Goal: Transaction & Acquisition: Purchase product/service

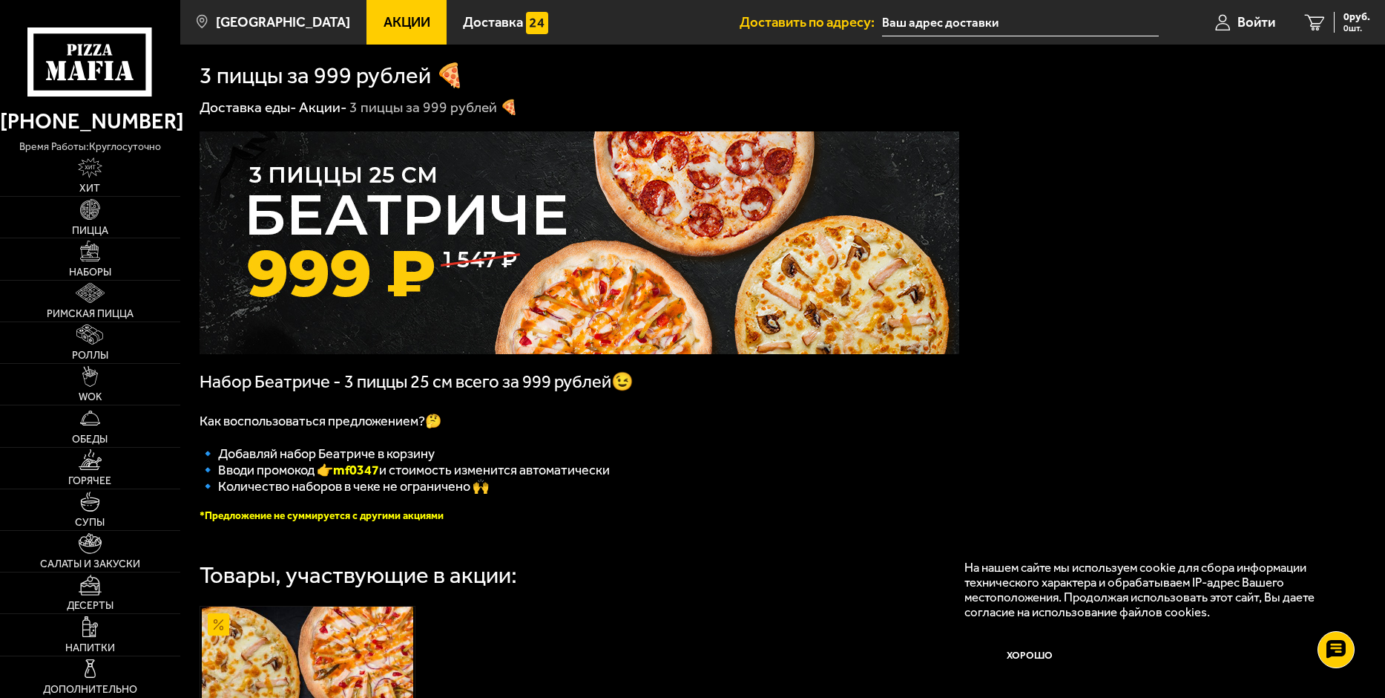
click at [1003, 32] on input "text" at bounding box center [1020, 22] width 277 height 27
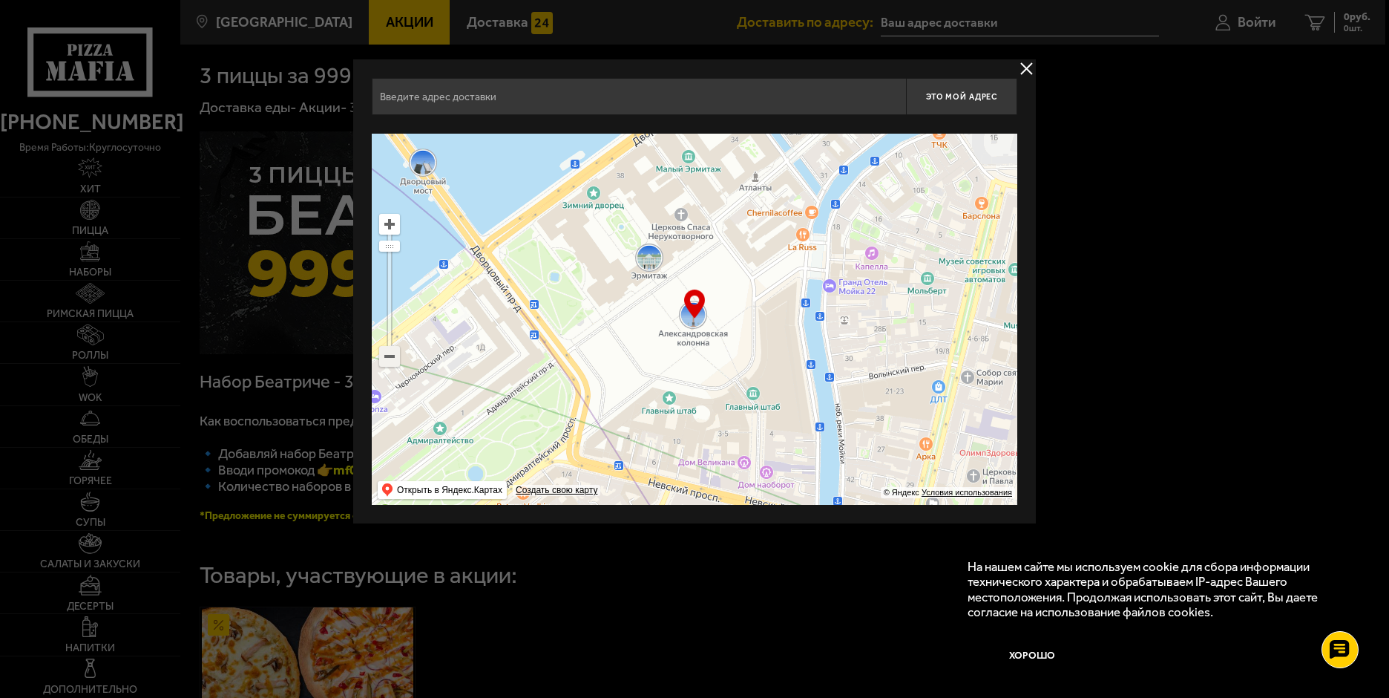
click at [394, 361] on ymaps at bounding box center [389, 356] width 19 height 19
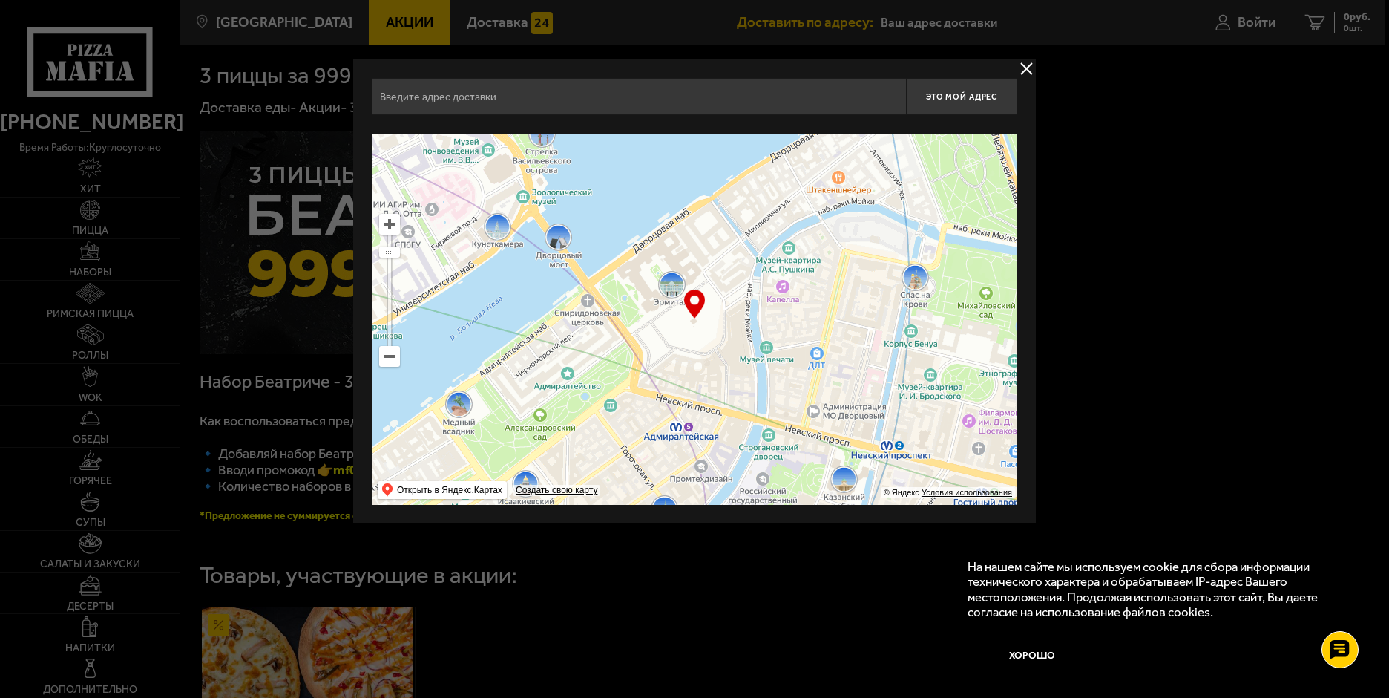
click at [394, 361] on ymaps at bounding box center [389, 356] width 19 height 19
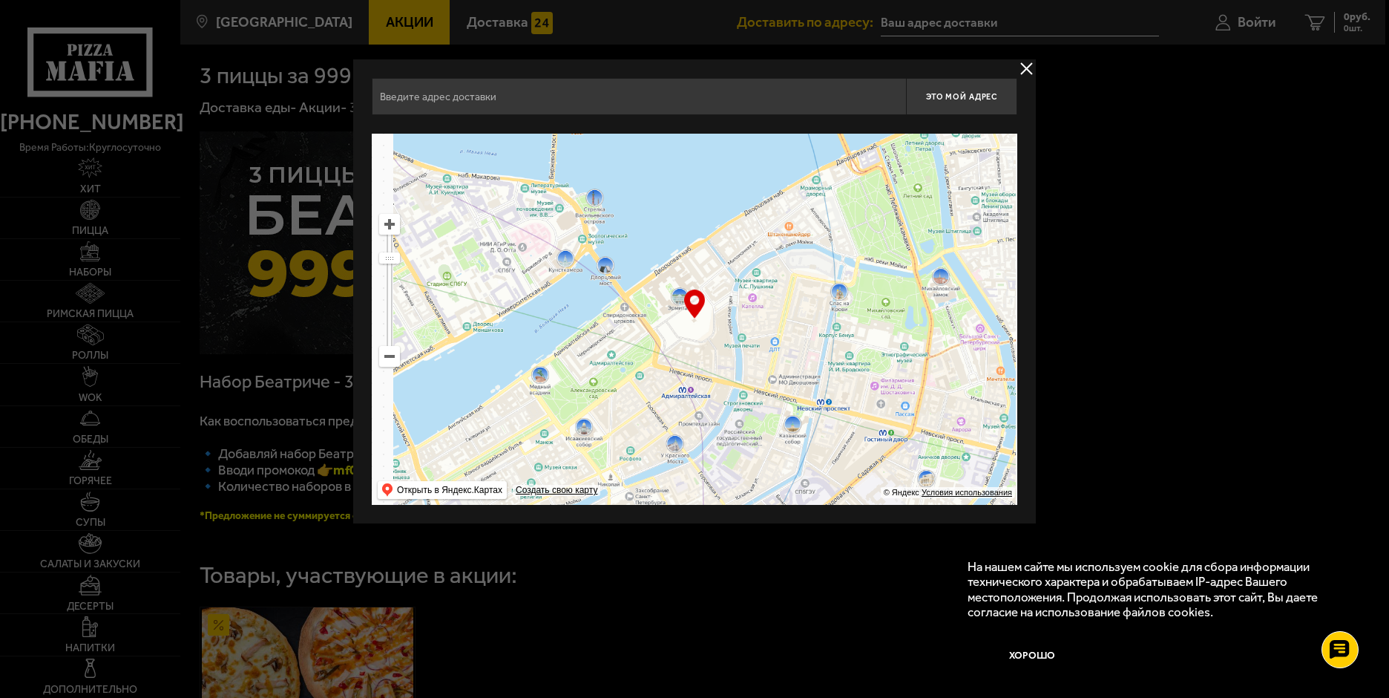
click at [394, 361] on ymaps at bounding box center [389, 356] width 19 height 19
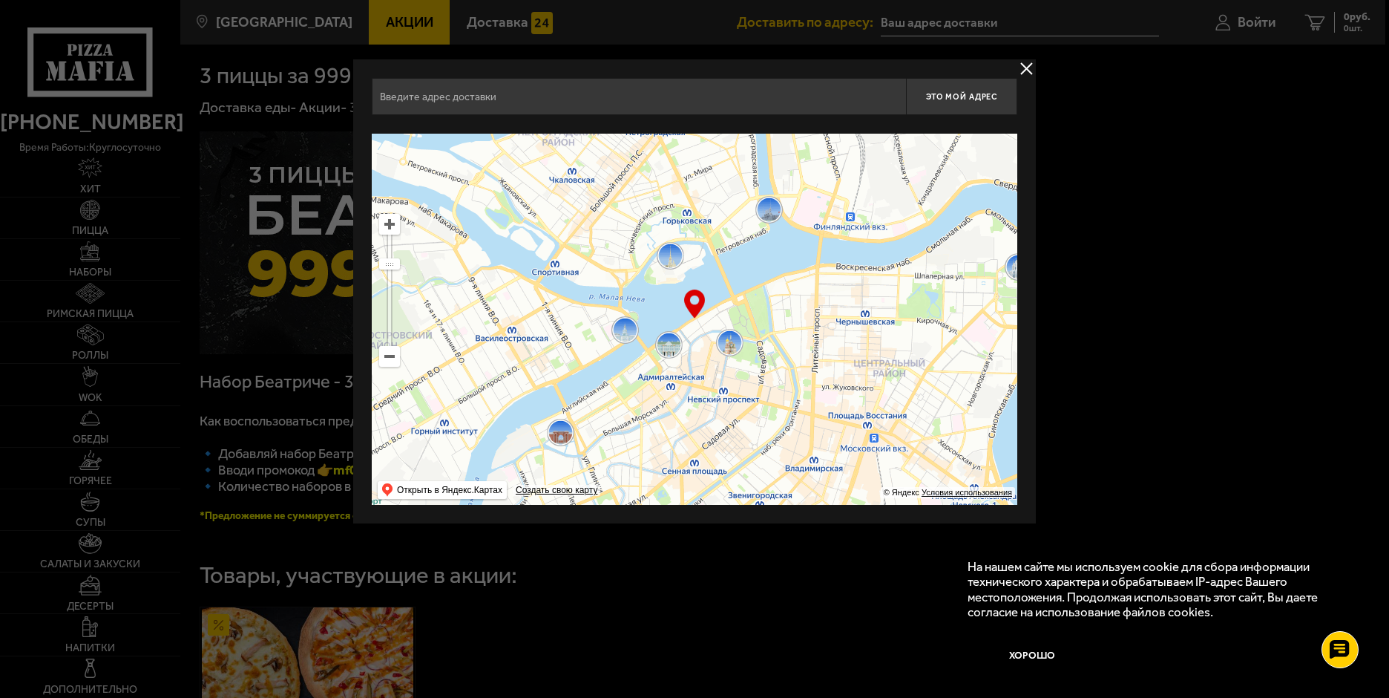
drag, startPoint x: 850, startPoint y: 301, endPoint x: 817, endPoint y: 356, distance: 64.5
click at [817, 356] on ymaps at bounding box center [695, 319] width 646 height 371
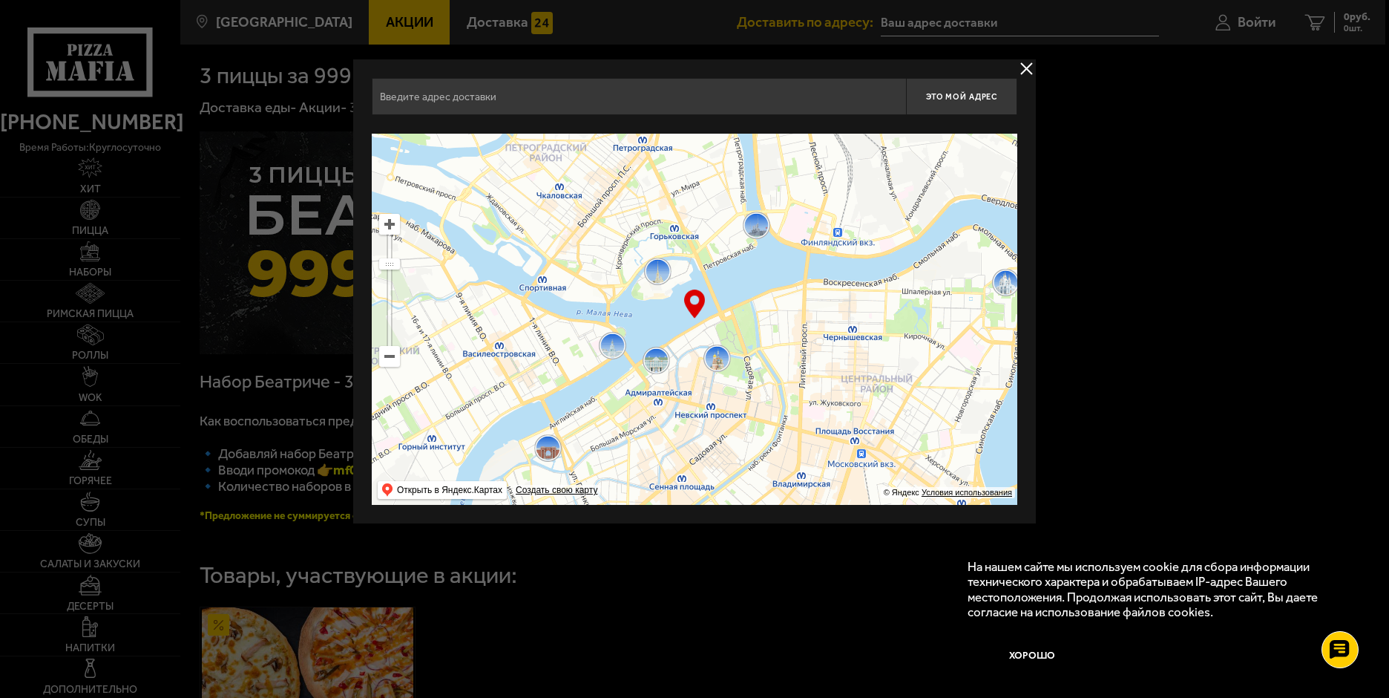
click at [392, 365] on ymaps at bounding box center [389, 356] width 19 height 19
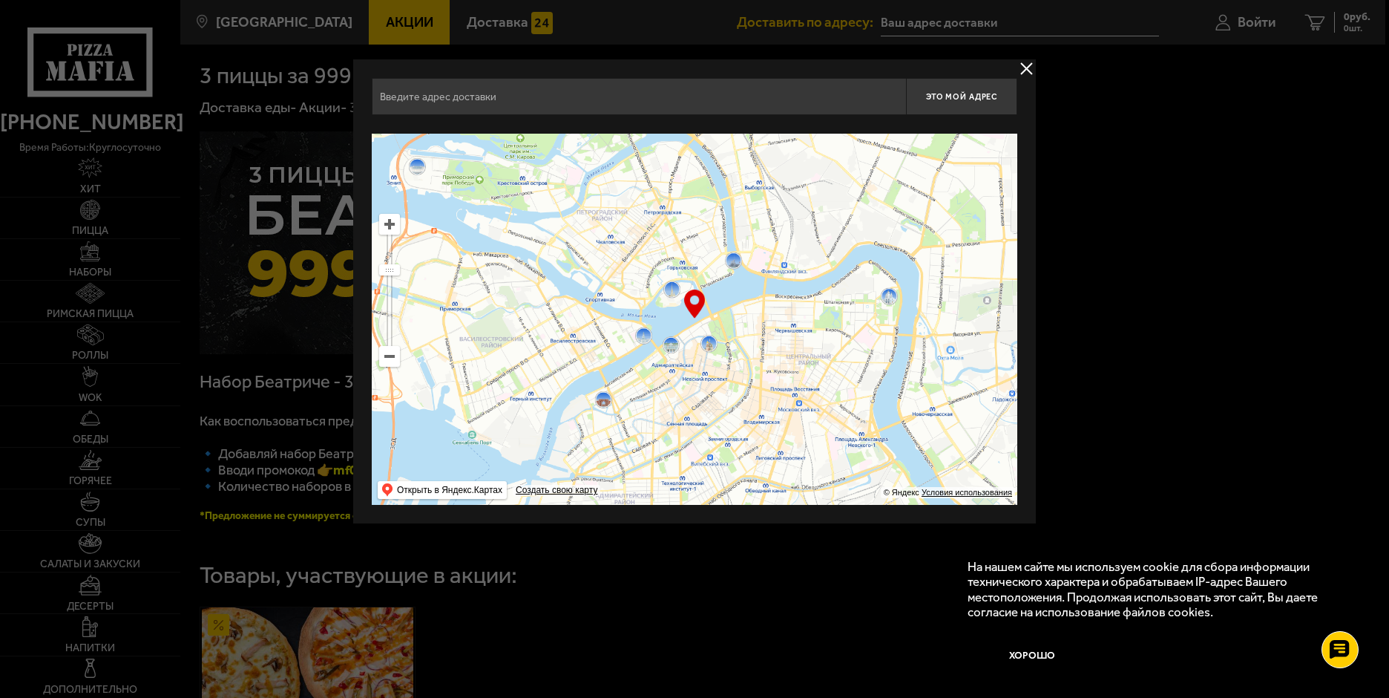
click at [392, 365] on ymaps at bounding box center [389, 356] width 19 height 19
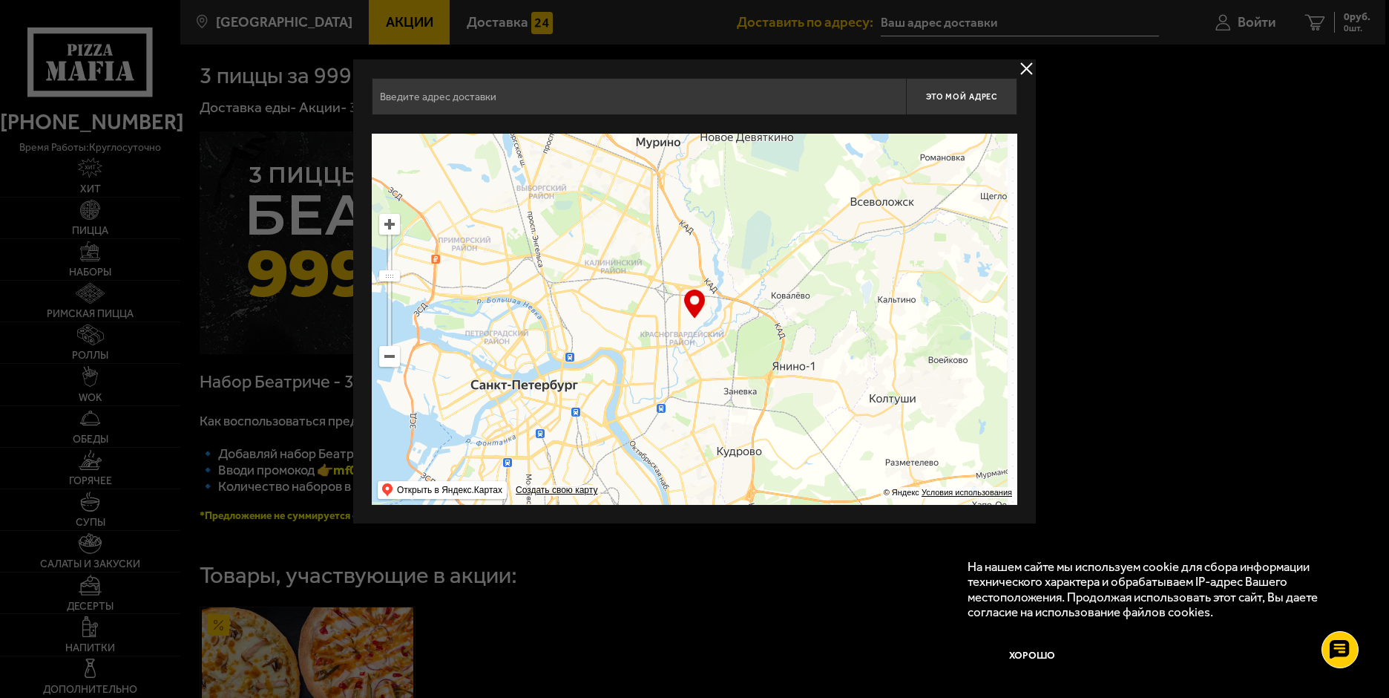
drag, startPoint x: 952, startPoint y: 275, endPoint x: 791, endPoint y: 335, distance: 171.9
click at [791, 335] on ymaps at bounding box center [695, 319] width 646 height 371
click at [886, 208] on ymaps at bounding box center [695, 319] width 646 height 371
click at [899, 205] on ymaps at bounding box center [695, 319] width 646 height 371
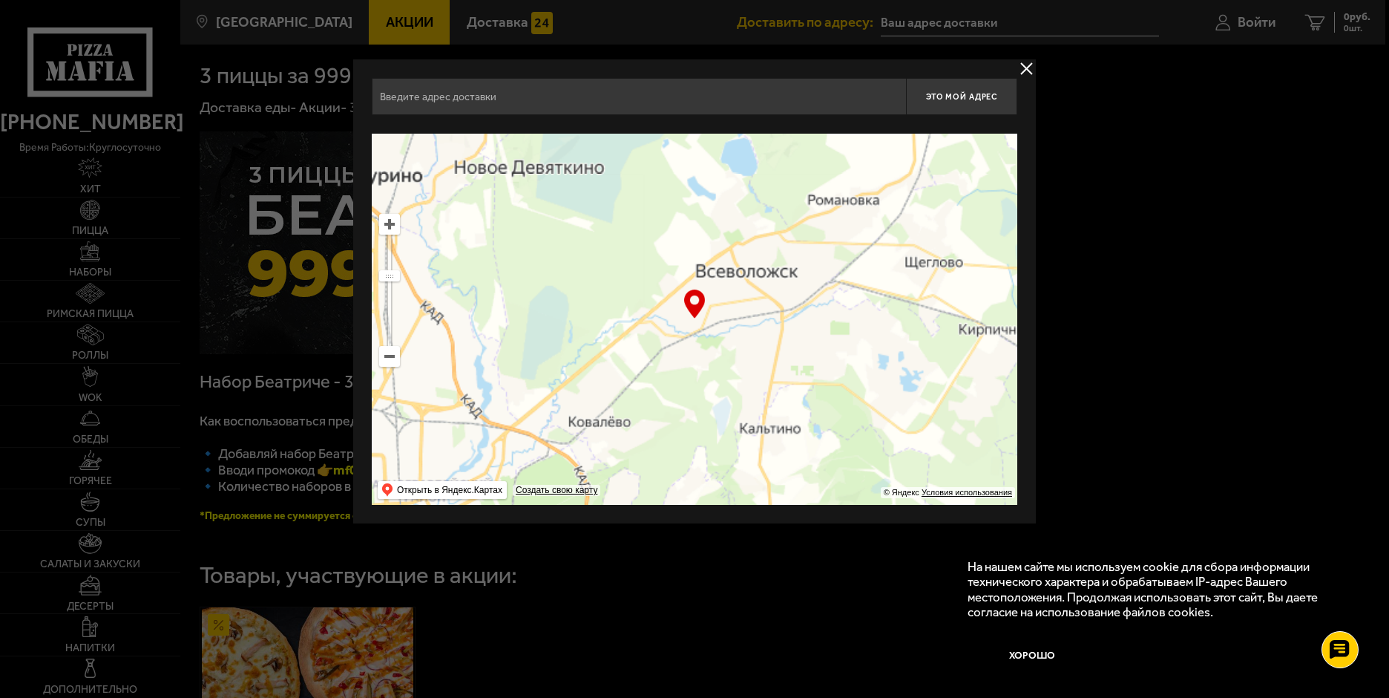
click at [899, 205] on ymaps at bounding box center [695, 319] width 646 height 371
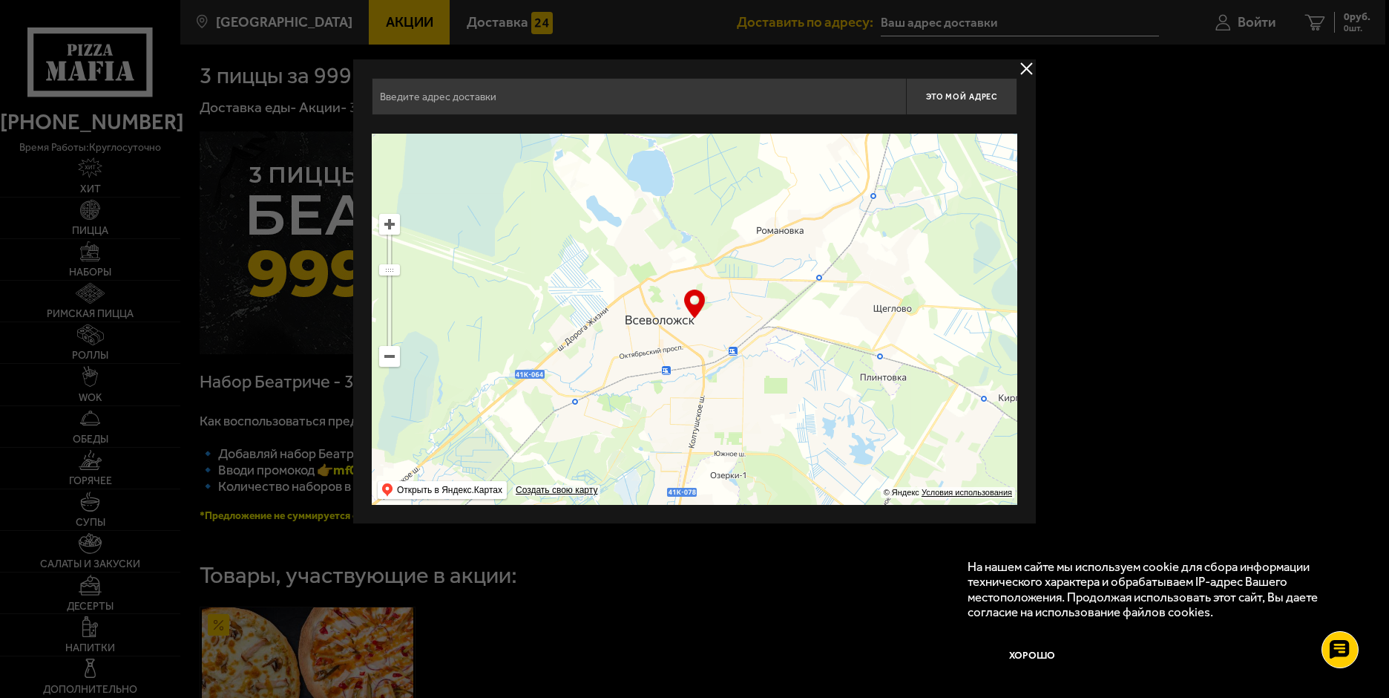
click at [692, 301] on div "… © Яндекс Условия использования Открыть в Яндекс.Картах Создать свою карту" at bounding box center [695, 319] width 646 height 371
click at [797, 232] on ymaps at bounding box center [695, 319] width 646 height 371
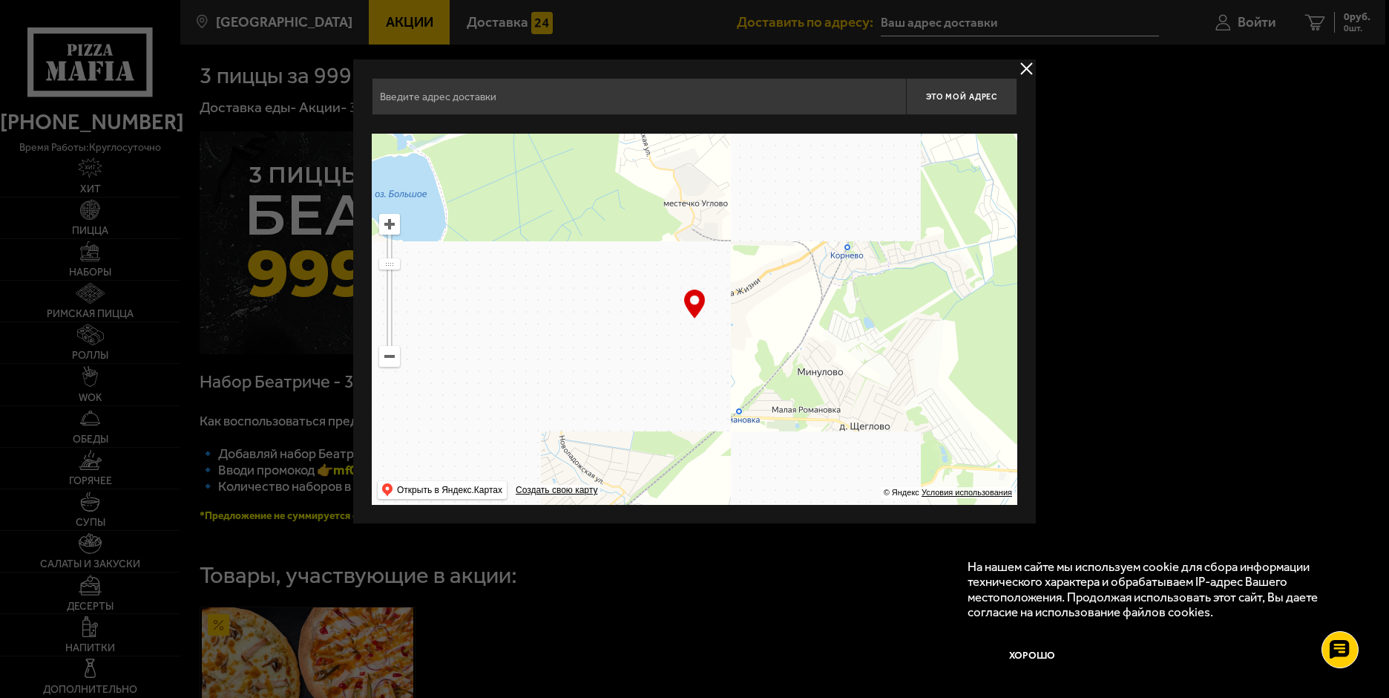
click at [695, 302] on div "… © Яндекс Условия использования Открыть в Яндекс.Картах Создать свою карту" at bounding box center [695, 319] width 646 height 371
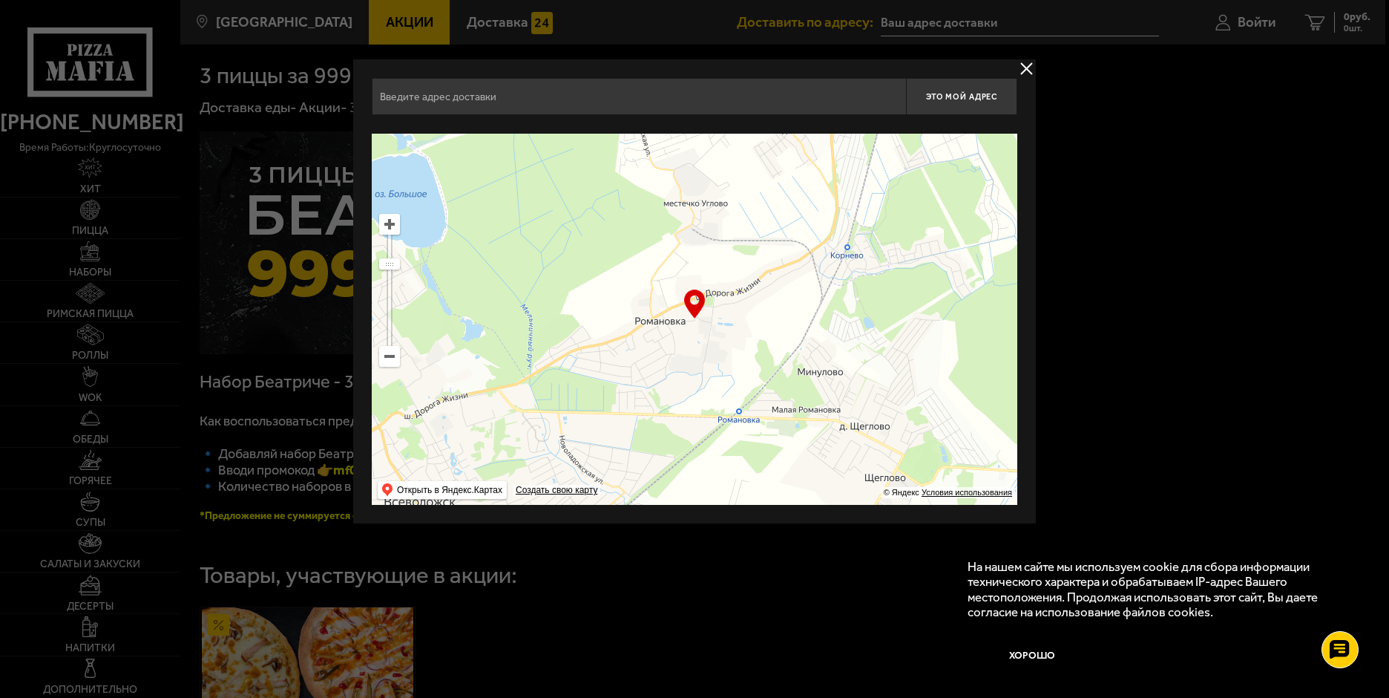
click at [695, 303] on div "… © Яндекс Условия использования Открыть в Яндекс.Картах Создать свою карту" at bounding box center [695, 319] width 646 height 371
click at [691, 301] on div "… © Яндекс Условия использования Открыть в Яндекс.Картах Создать свою карту" at bounding box center [695, 319] width 646 height 371
click at [1023, 64] on button "delivery type" at bounding box center [1026, 68] width 19 height 19
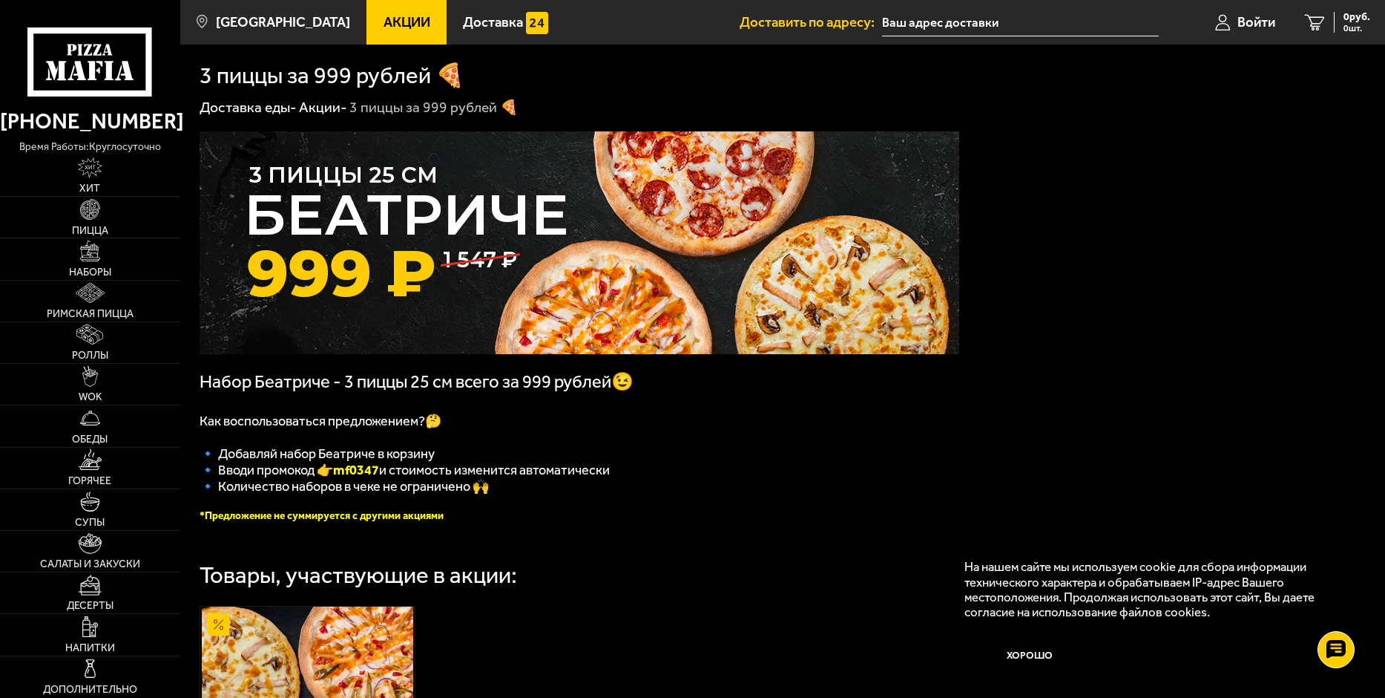
click at [966, 22] on input "text" at bounding box center [1020, 22] width 277 height 27
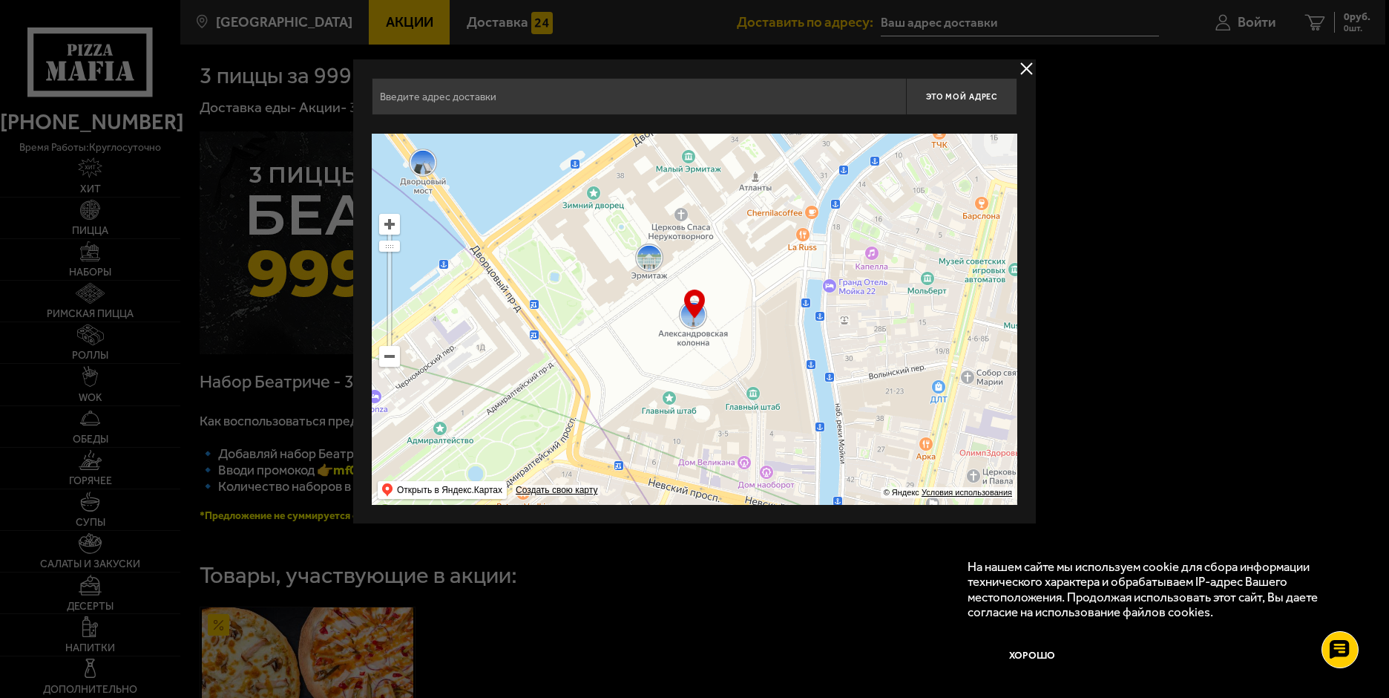
click at [712, 102] on input "text" at bounding box center [639, 96] width 534 height 37
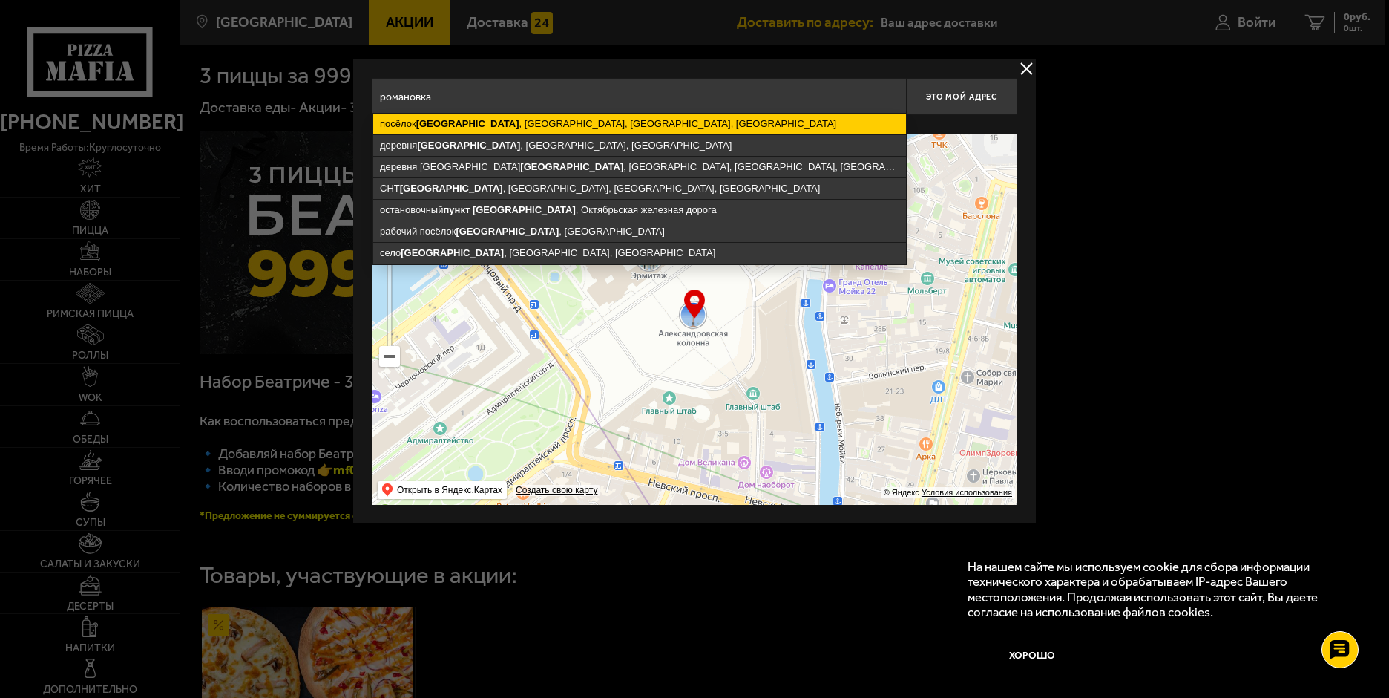
click at [607, 122] on ymaps "посёлок [GEOGRAPHIC_DATA] , [GEOGRAPHIC_DATA], [GEOGRAPHIC_DATA], [GEOGRAPHIC_D…" at bounding box center [639, 124] width 533 height 21
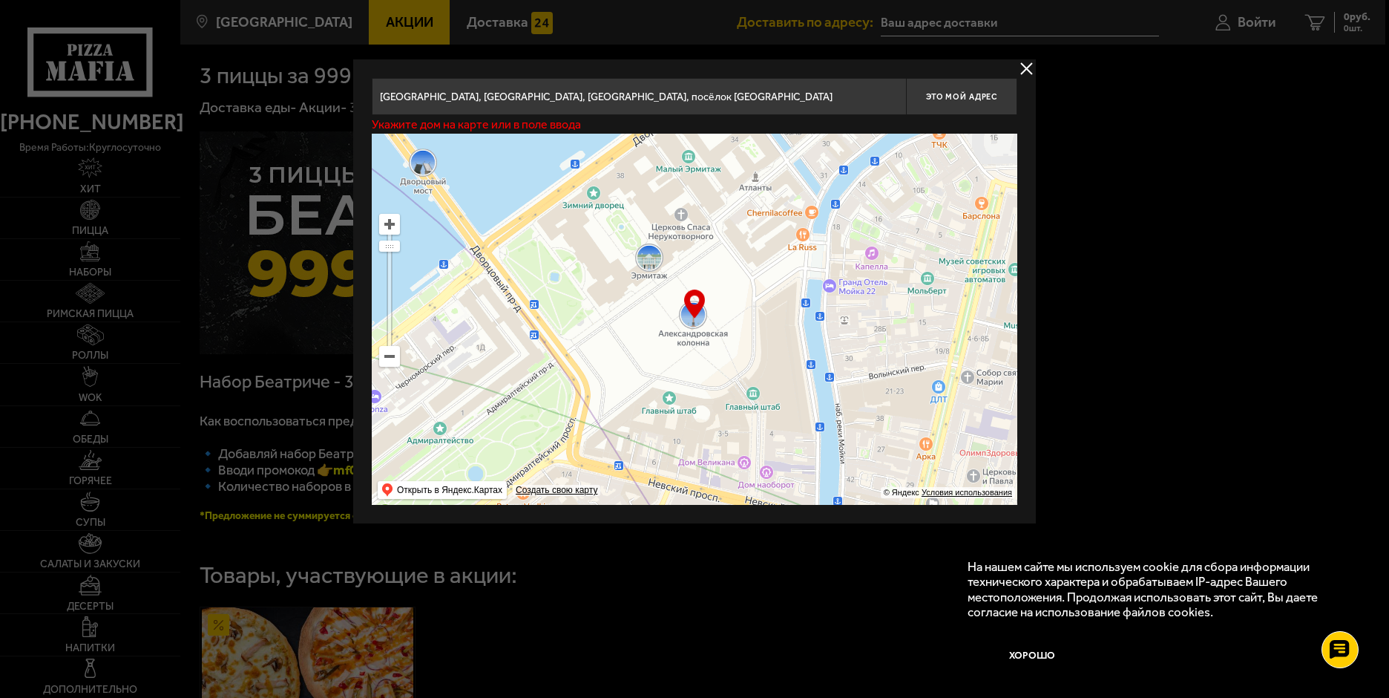
click at [875, 105] on input "[GEOGRAPHIC_DATA], [GEOGRAPHIC_DATA], [GEOGRAPHIC_DATA], посёлок [GEOGRAPHIC_DA…" at bounding box center [639, 96] width 534 height 37
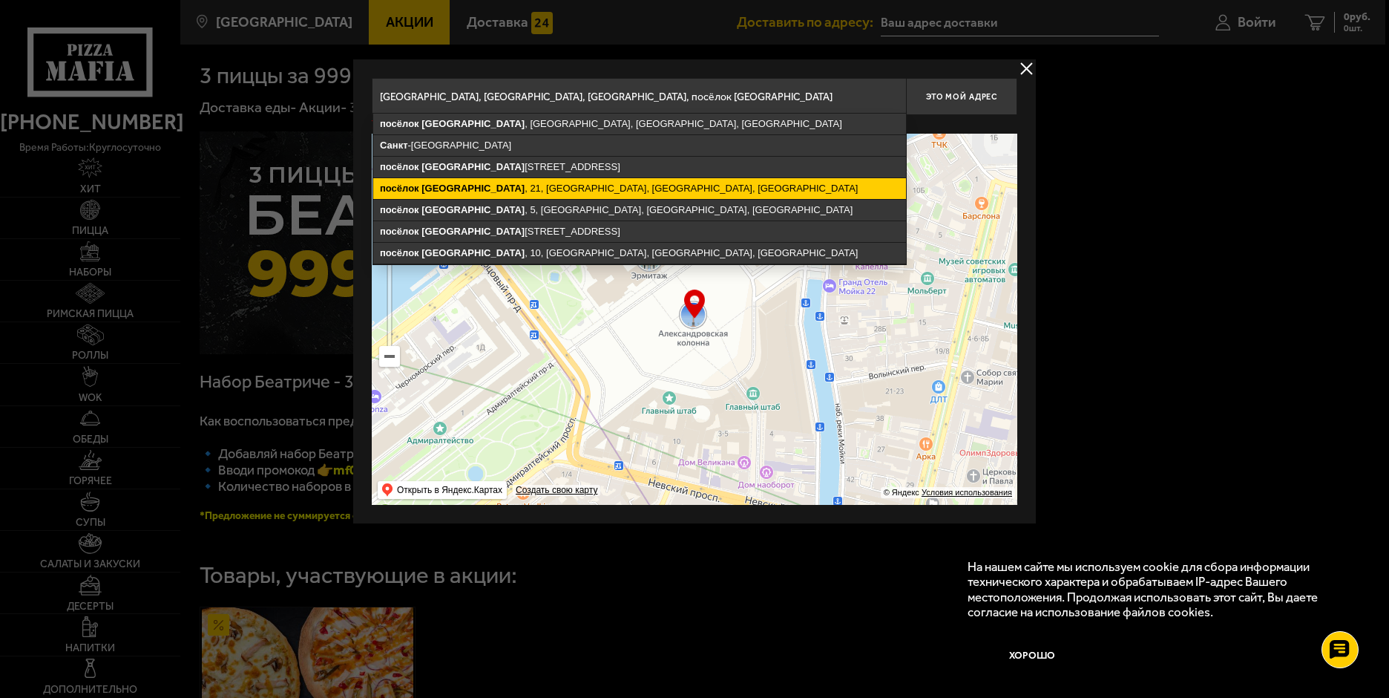
click at [713, 180] on ymaps "[STREET_ADDRESS]" at bounding box center [639, 188] width 533 height 21
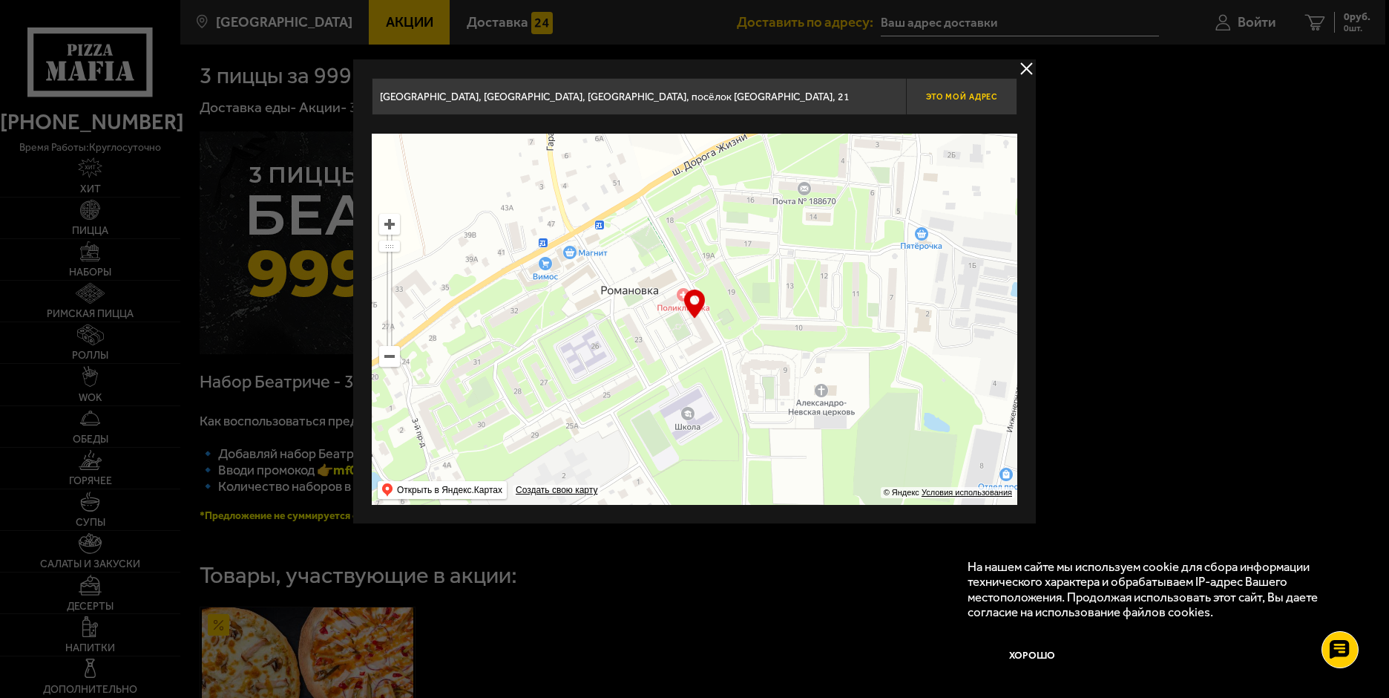
click at [946, 96] on span "Это мой адрес" at bounding box center [961, 97] width 71 height 10
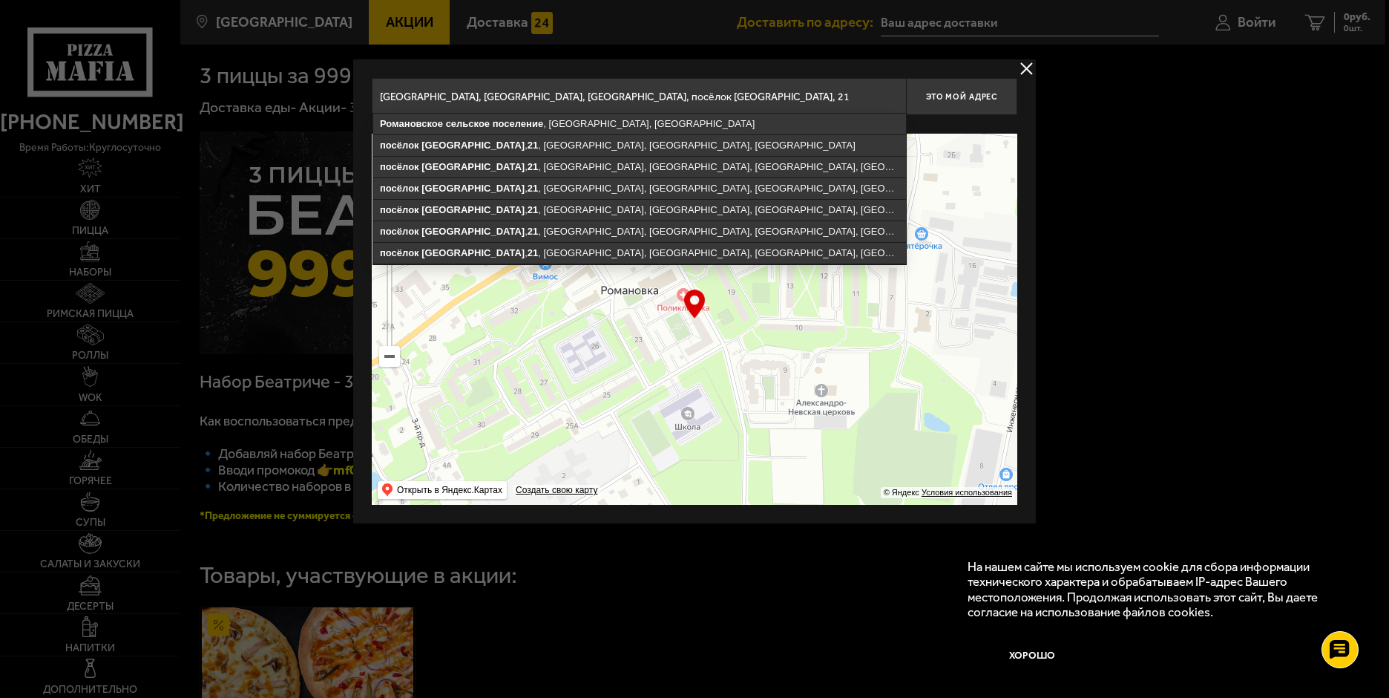
drag, startPoint x: 876, startPoint y: 93, endPoint x: 335, endPoint y: 109, distance: 541.9
click at [335, 109] on main "[GEOGRAPHIC_DATA] Все Акции Доставка Личный кабинет Акции Доставка Доставить по…" at bounding box center [782, 553] width 1205 height 1106
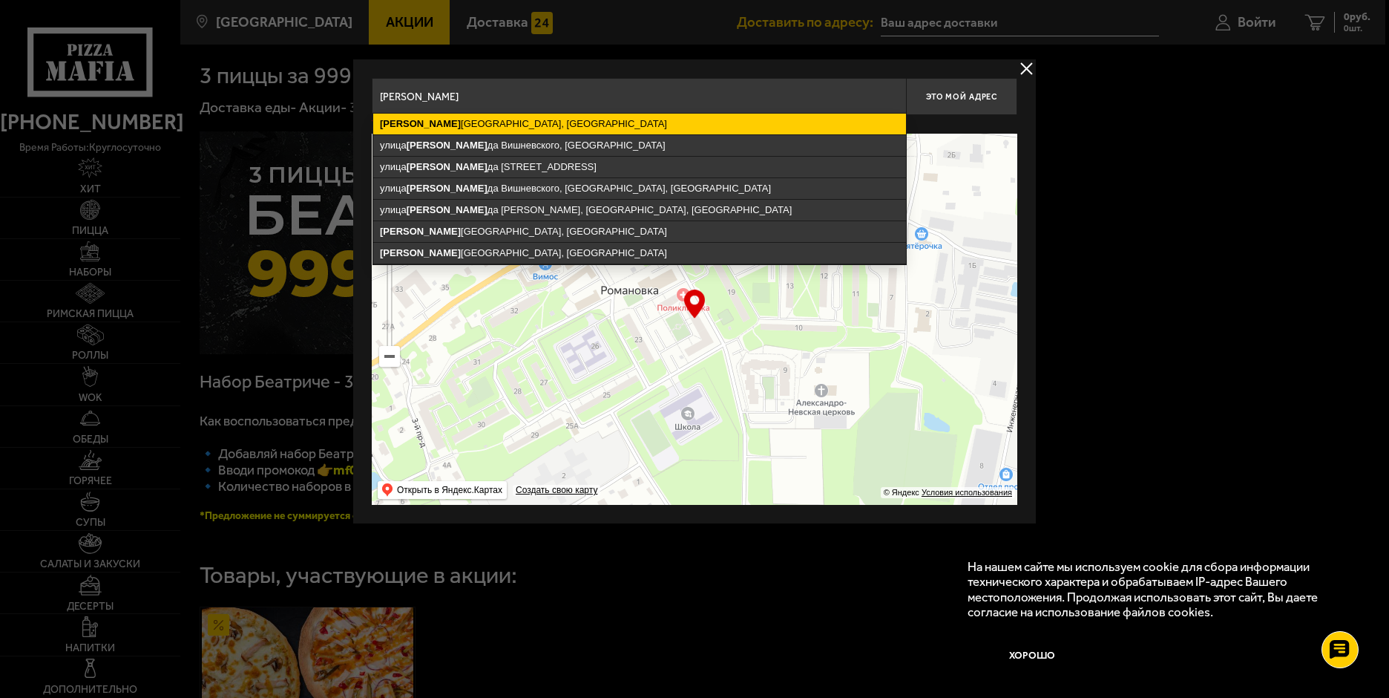
click at [491, 121] on ymaps "[PERSON_NAME][GEOGRAPHIC_DATA], [GEOGRAPHIC_DATA]" at bounding box center [639, 124] width 533 height 21
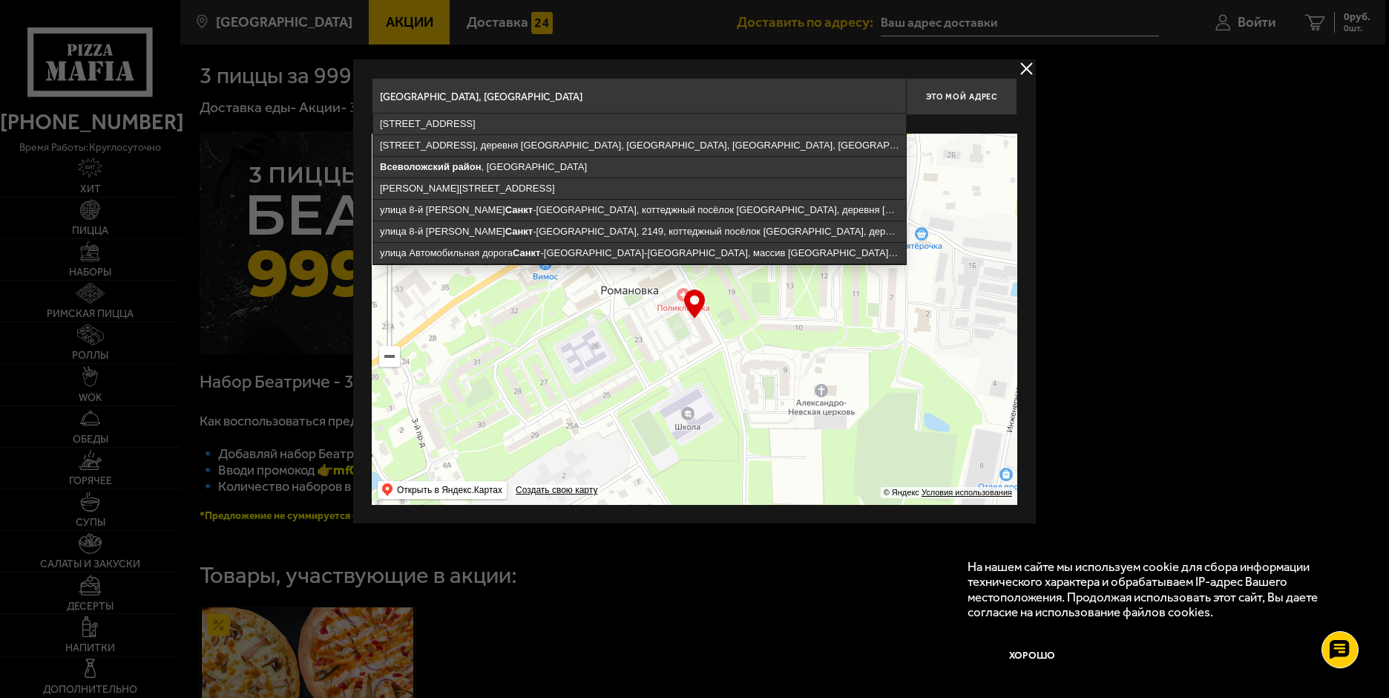
drag, startPoint x: 634, startPoint y: 94, endPoint x: 370, endPoint y: 95, distance: 264.2
click at [370, 95] on div "деревня [GEOGRAPHIC_DATA], 1, [STREET_ADDRESS], деревня [GEOGRAPHIC_DATA], [GEO…" at bounding box center [694, 291] width 683 height 464
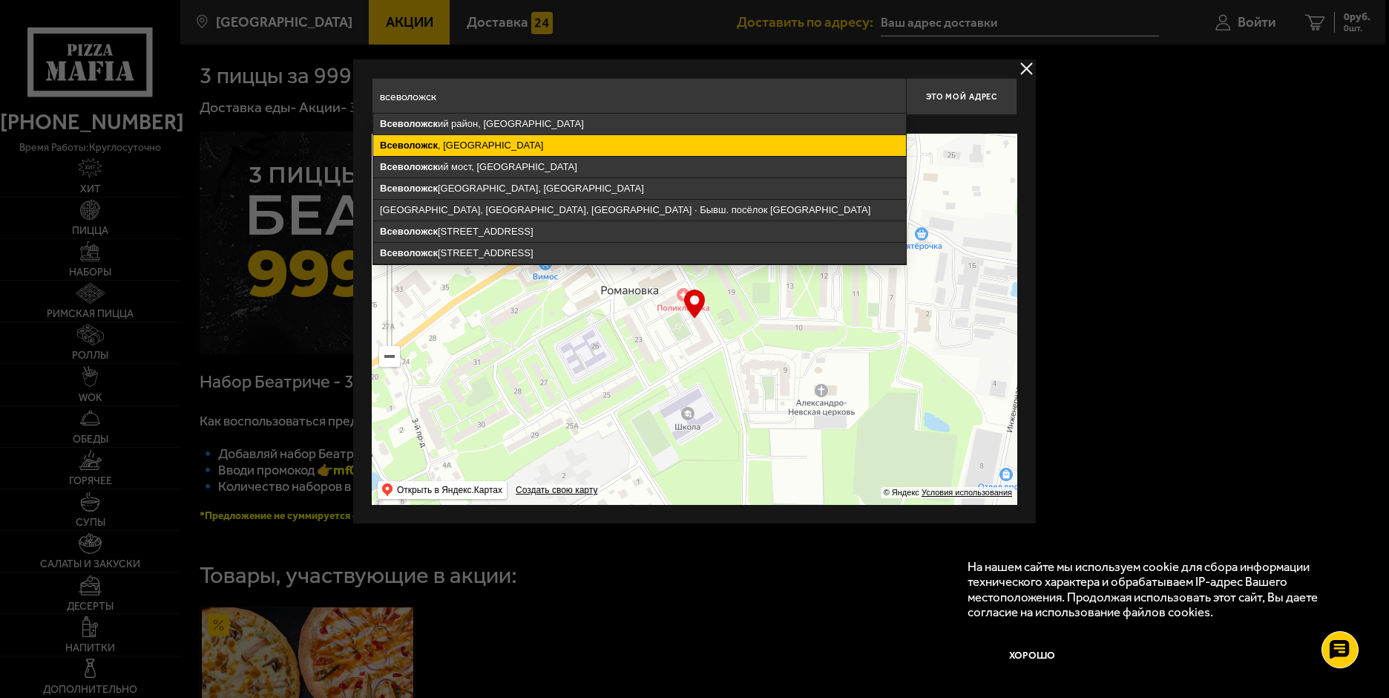
click at [579, 149] on ymaps "[GEOGRAPHIC_DATA] , [GEOGRAPHIC_DATA]" at bounding box center [639, 145] width 533 height 21
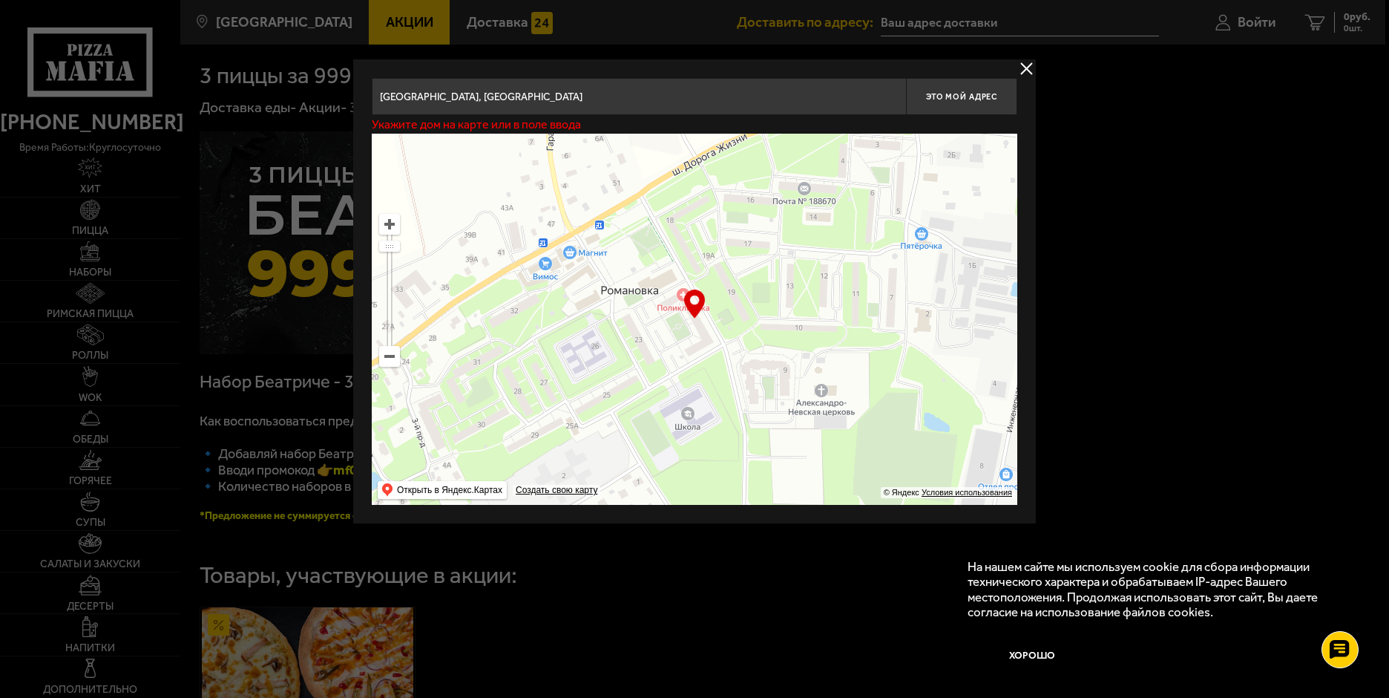
click at [607, 102] on input "[GEOGRAPHIC_DATA], [GEOGRAPHIC_DATA]" at bounding box center [639, 96] width 534 height 37
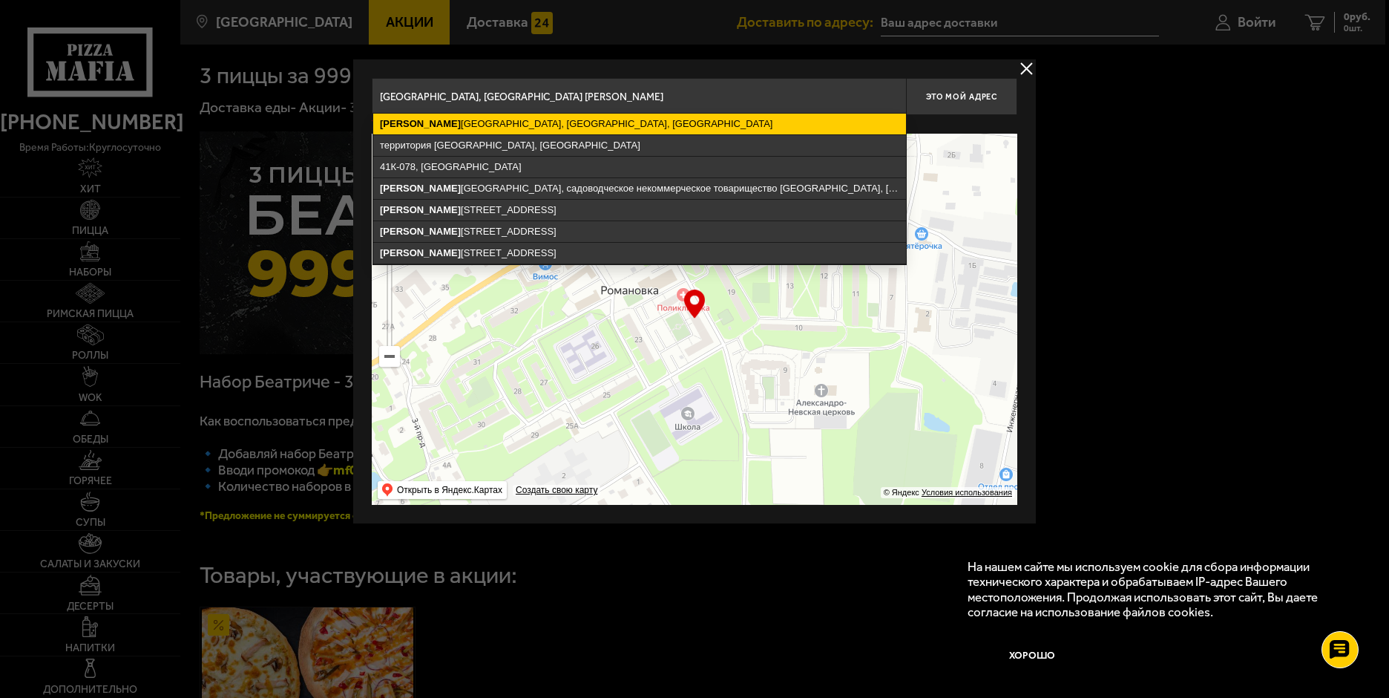
click at [622, 126] on ymaps "[PERSON_NAME][GEOGRAPHIC_DATA], [GEOGRAPHIC_DATA], [GEOGRAPHIC_DATA]" at bounding box center [639, 124] width 533 height 21
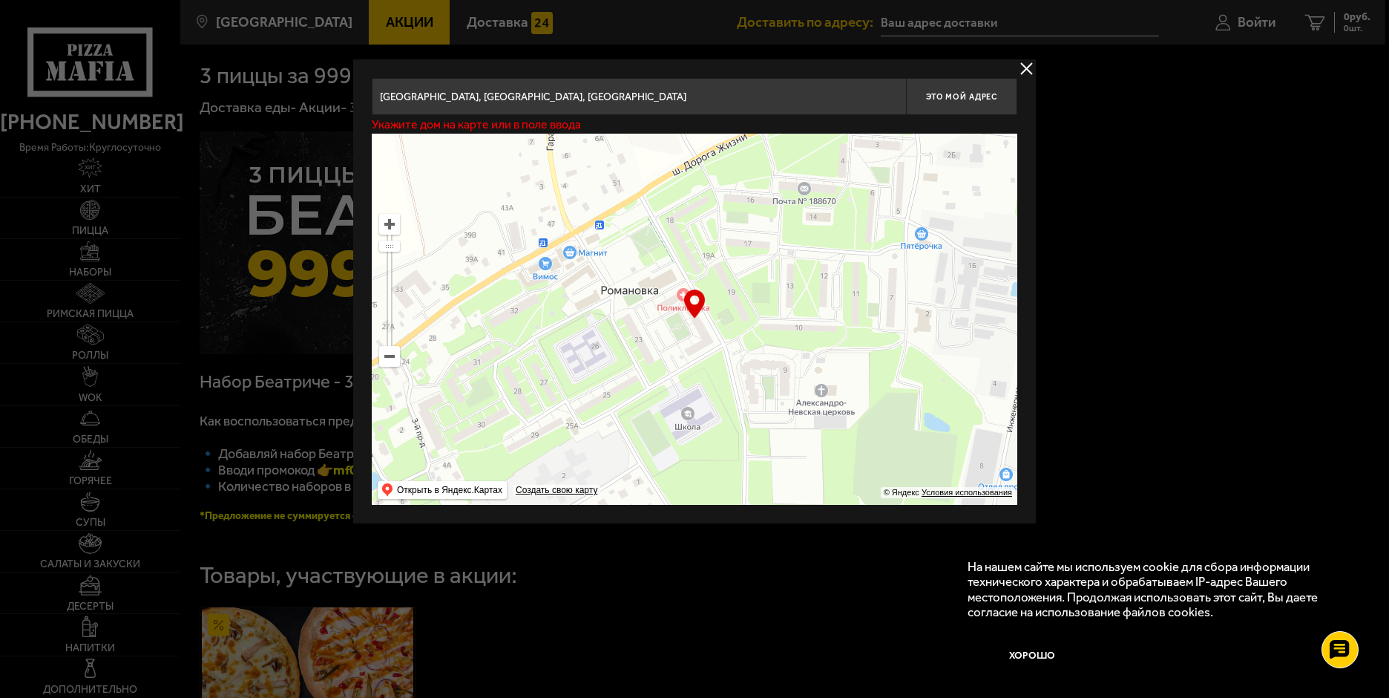
click at [709, 99] on input "[GEOGRAPHIC_DATA], [GEOGRAPHIC_DATA], [GEOGRAPHIC_DATA]" at bounding box center [639, 96] width 534 height 37
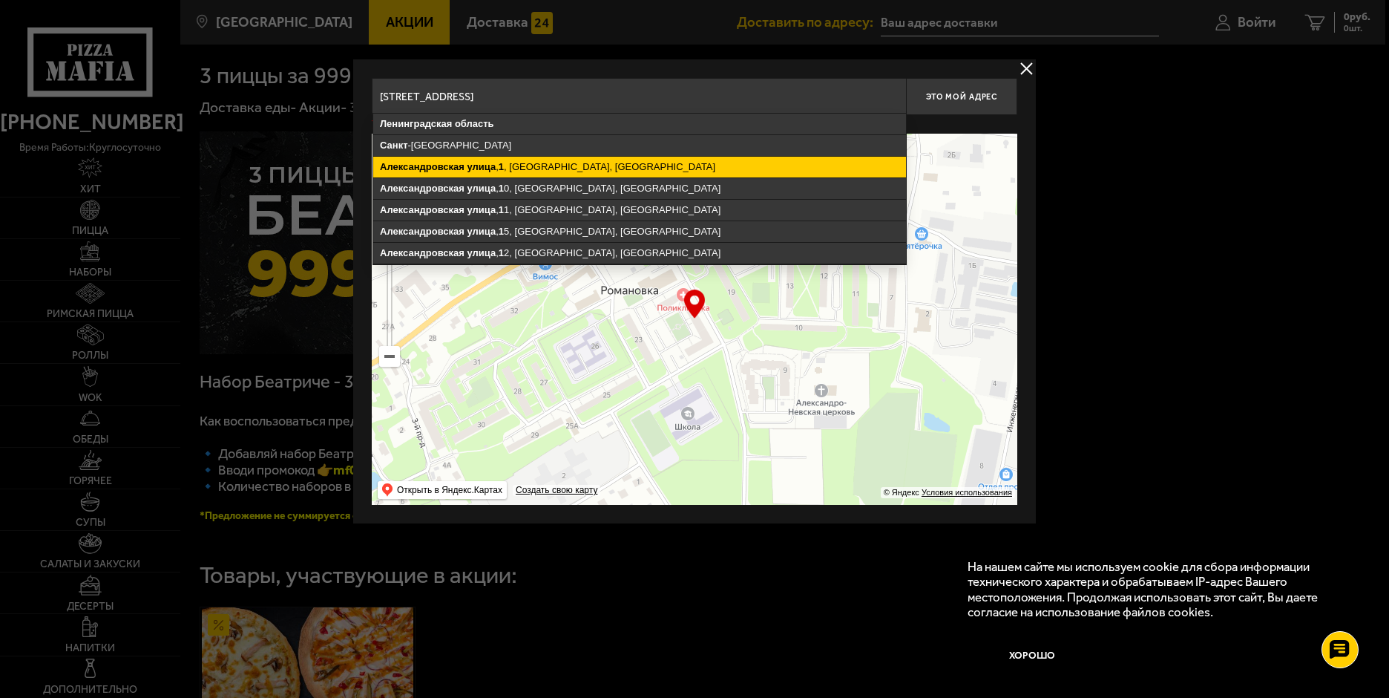
click at [608, 162] on ymaps "[STREET_ADDRESS]" at bounding box center [639, 167] width 533 height 21
type input "[STREET_ADDRESS]"
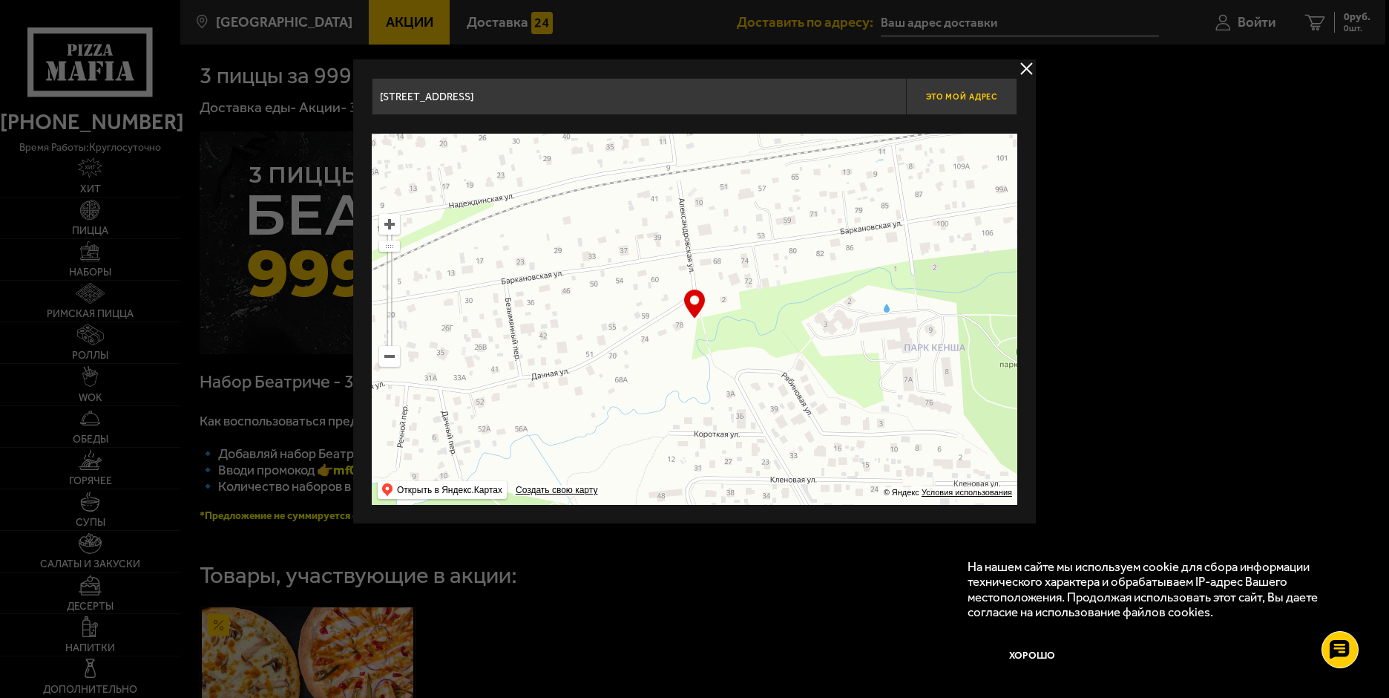
click at [977, 102] on button "Это мой адрес" at bounding box center [961, 96] width 111 height 37
click at [1025, 62] on button "delivery type" at bounding box center [1026, 68] width 19 height 19
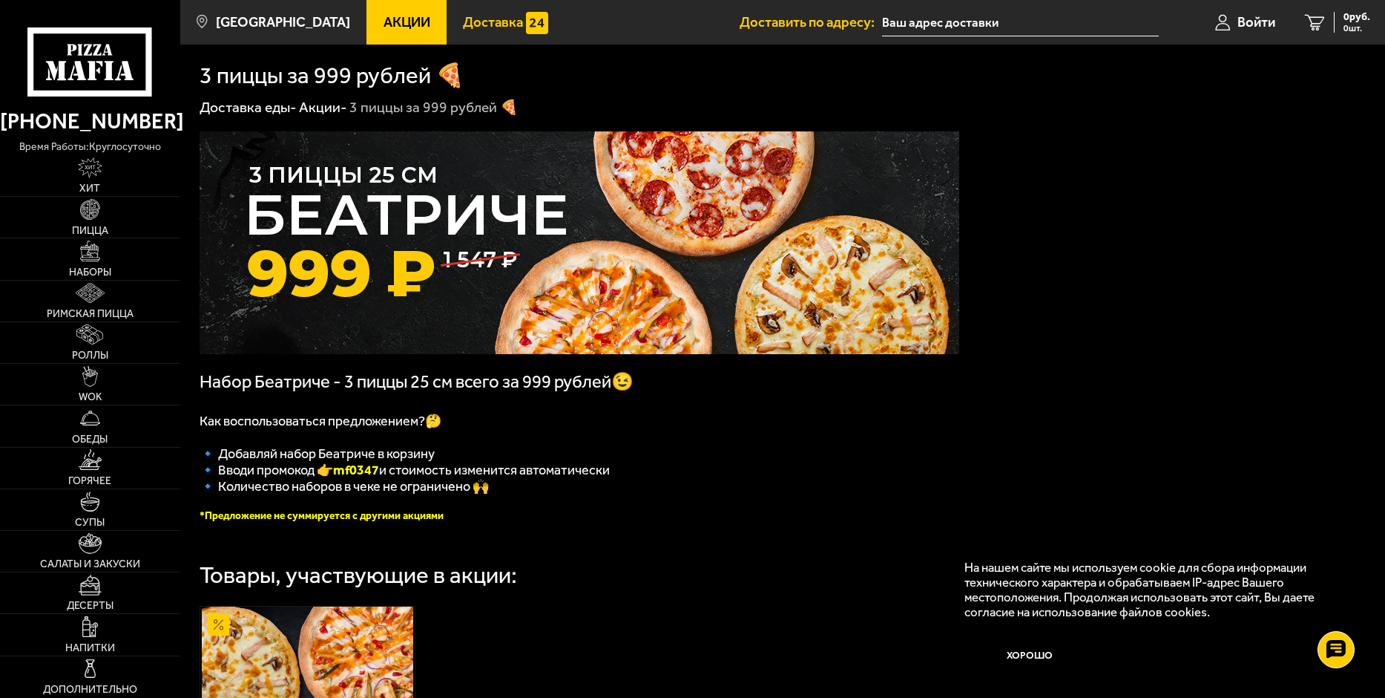
click at [490, 26] on span "Доставка" at bounding box center [493, 23] width 60 height 14
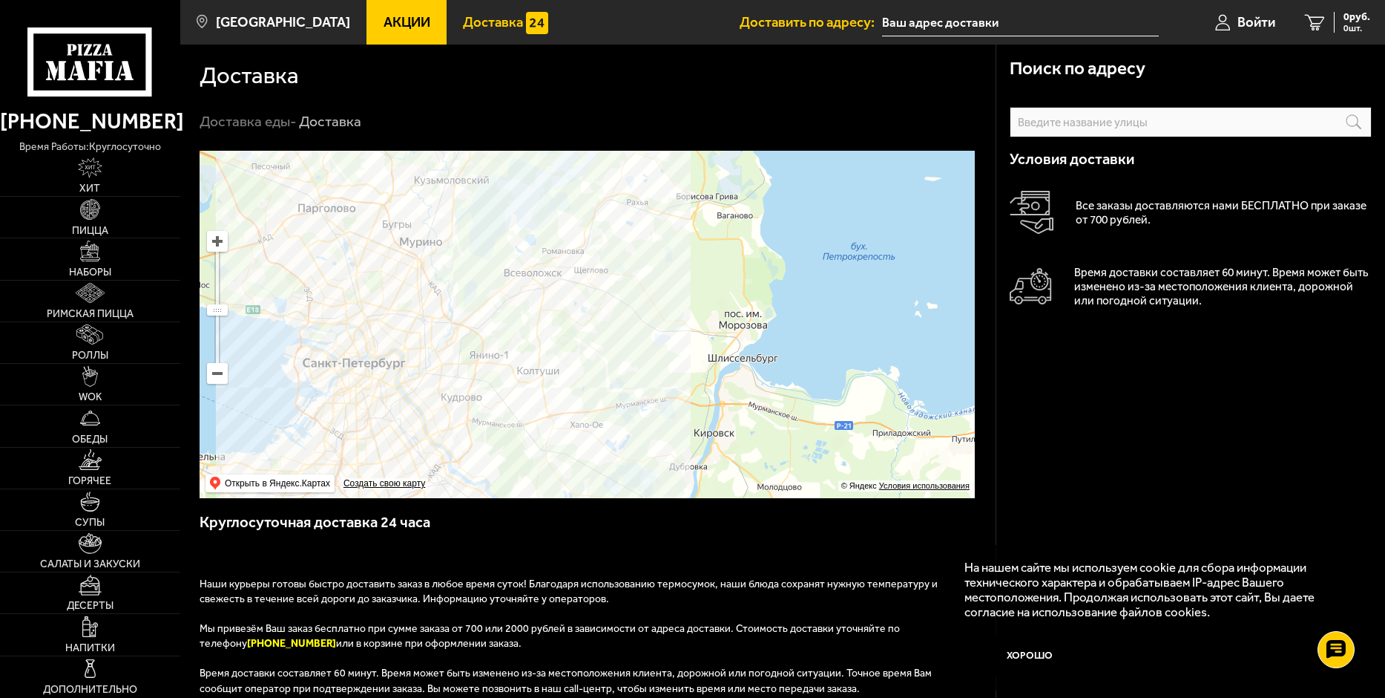
drag, startPoint x: 643, startPoint y: 195, endPoint x: 626, endPoint y: 330, distance: 136.1
click at [626, 330] on ymaps at bounding box center [587, 324] width 775 height 347
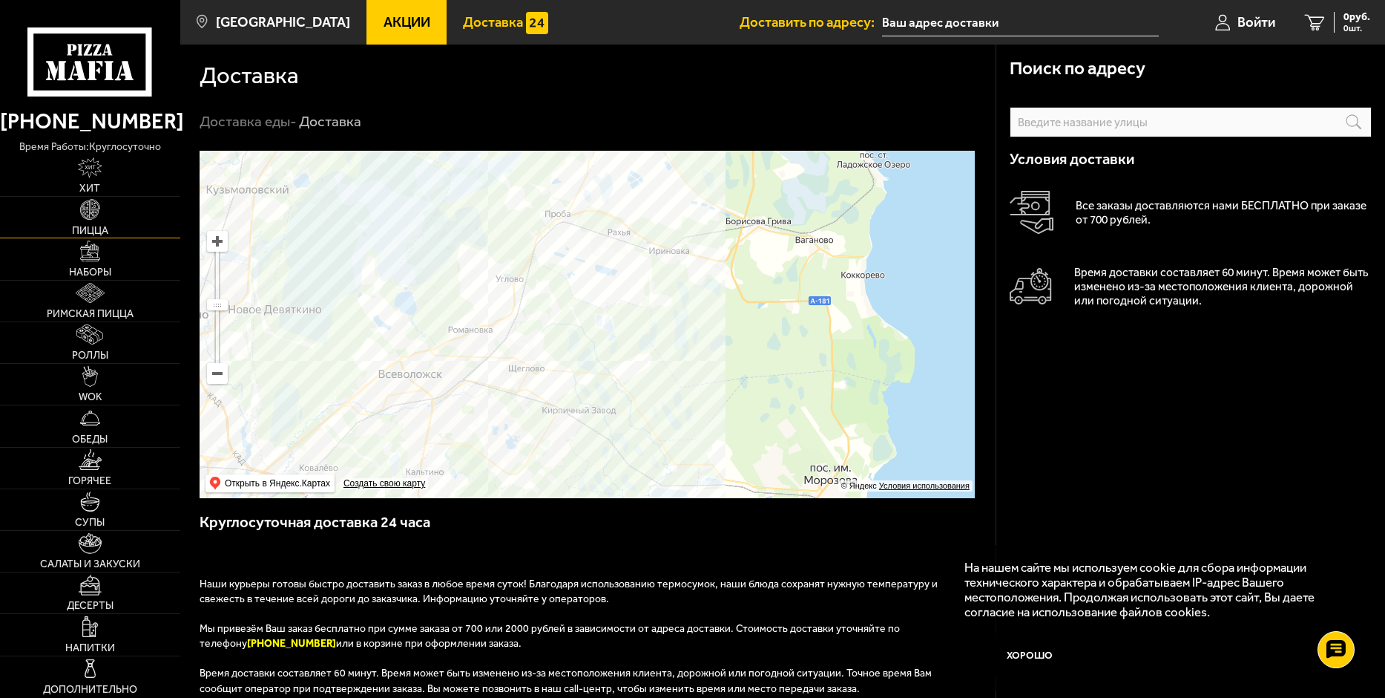
click at [89, 216] on img at bounding box center [90, 209] width 21 height 21
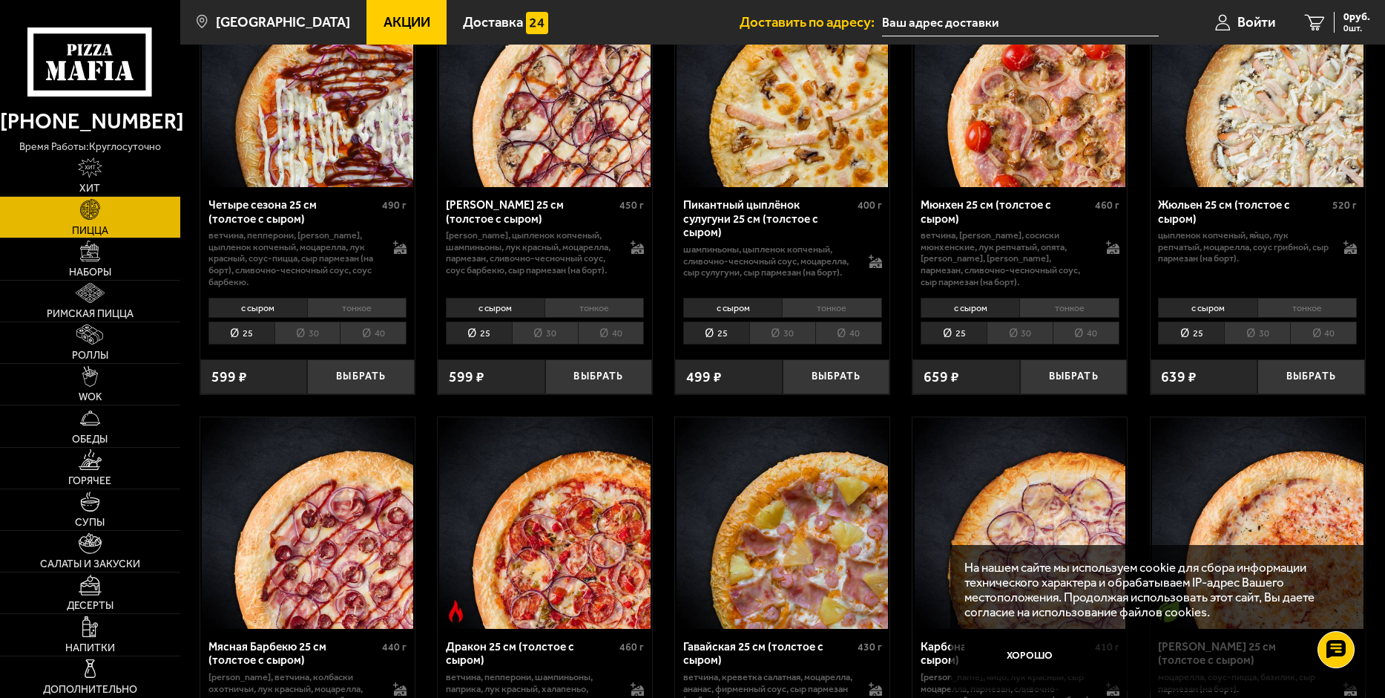
scroll to position [2375, 0]
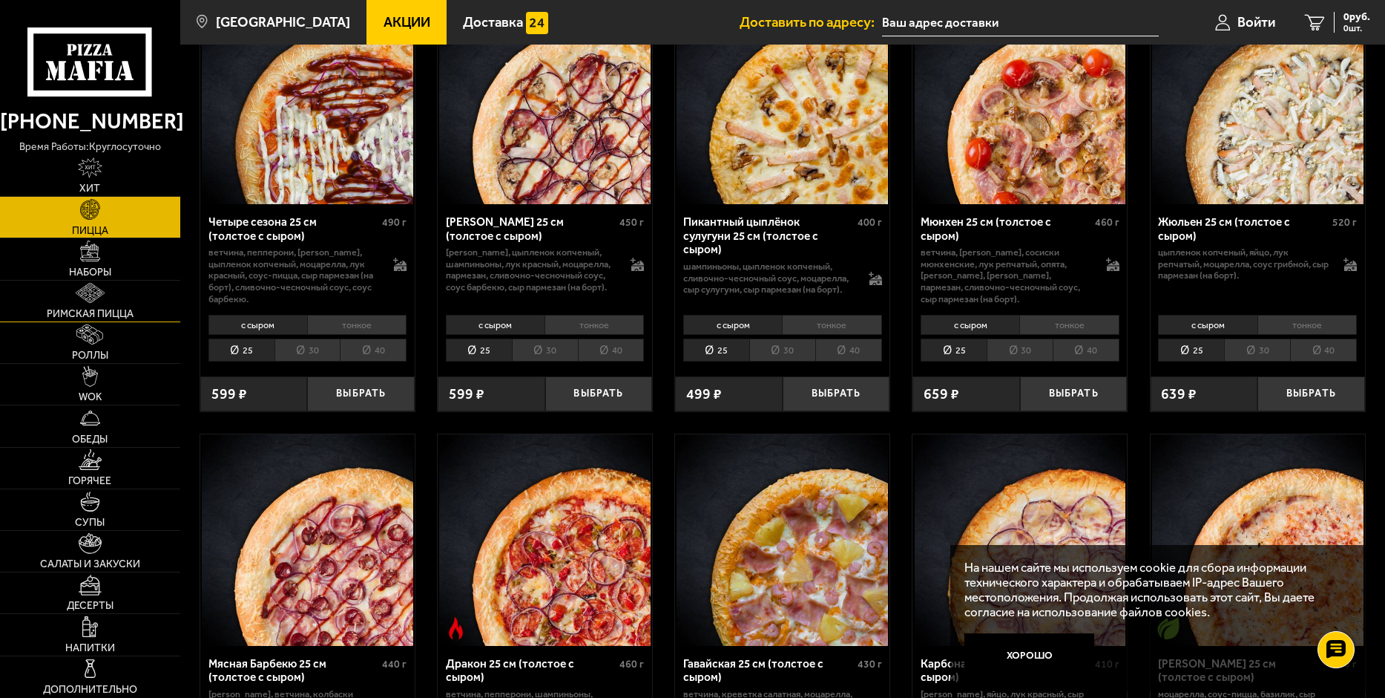
click at [92, 294] on img at bounding box center [91, 293] width 30 height 21
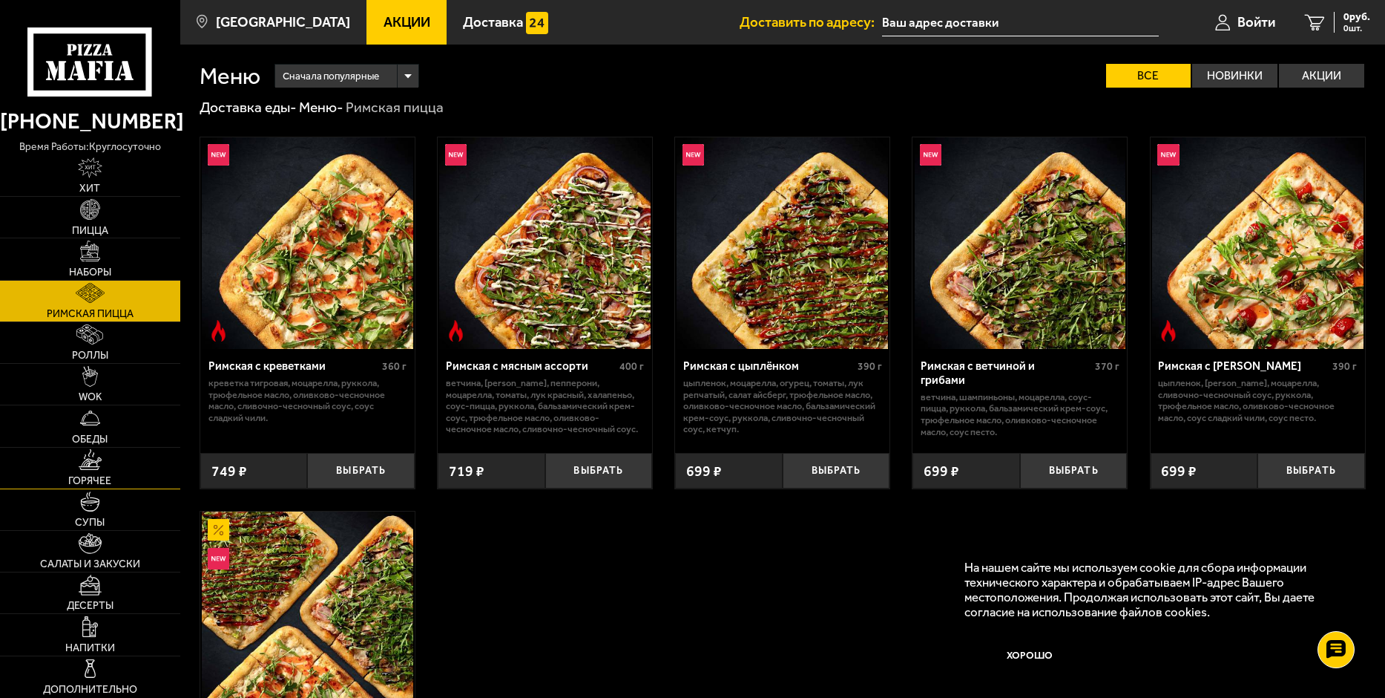
scroll to position [74, 0]
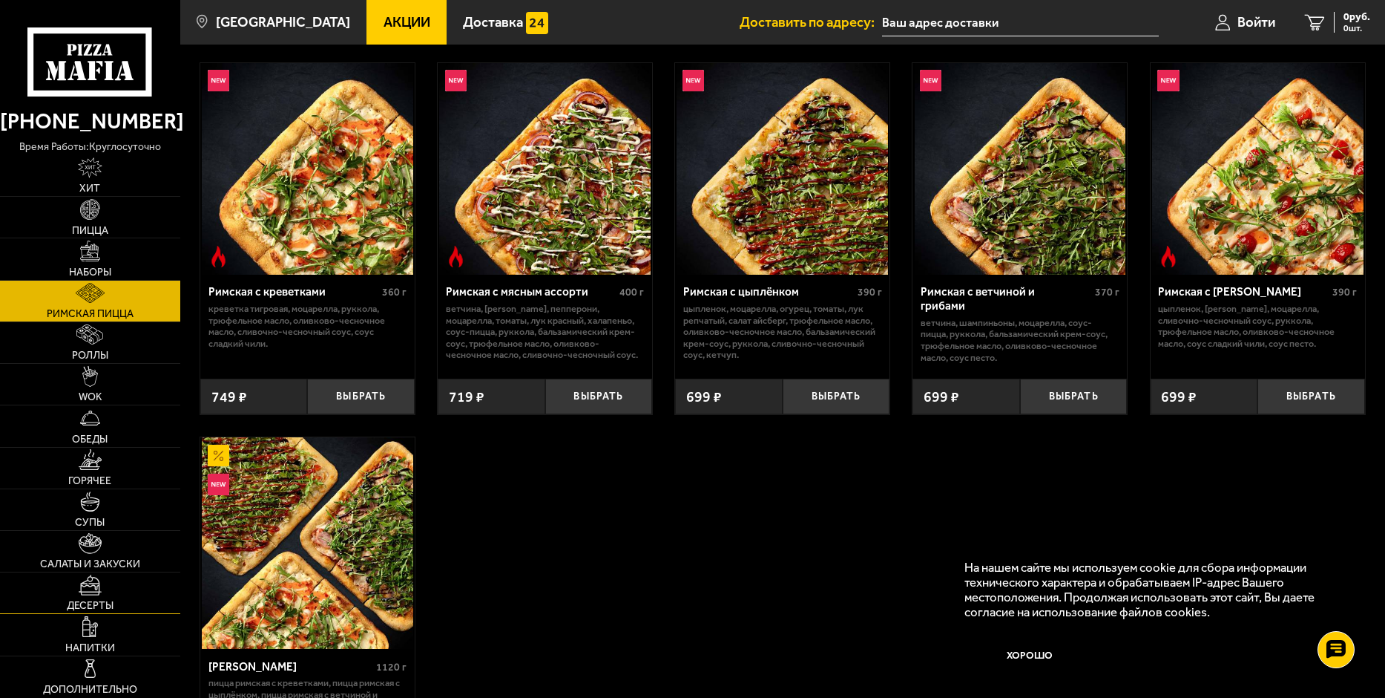
click at [82, 594] on img at bounding box center [90, 584] width 23 height 21
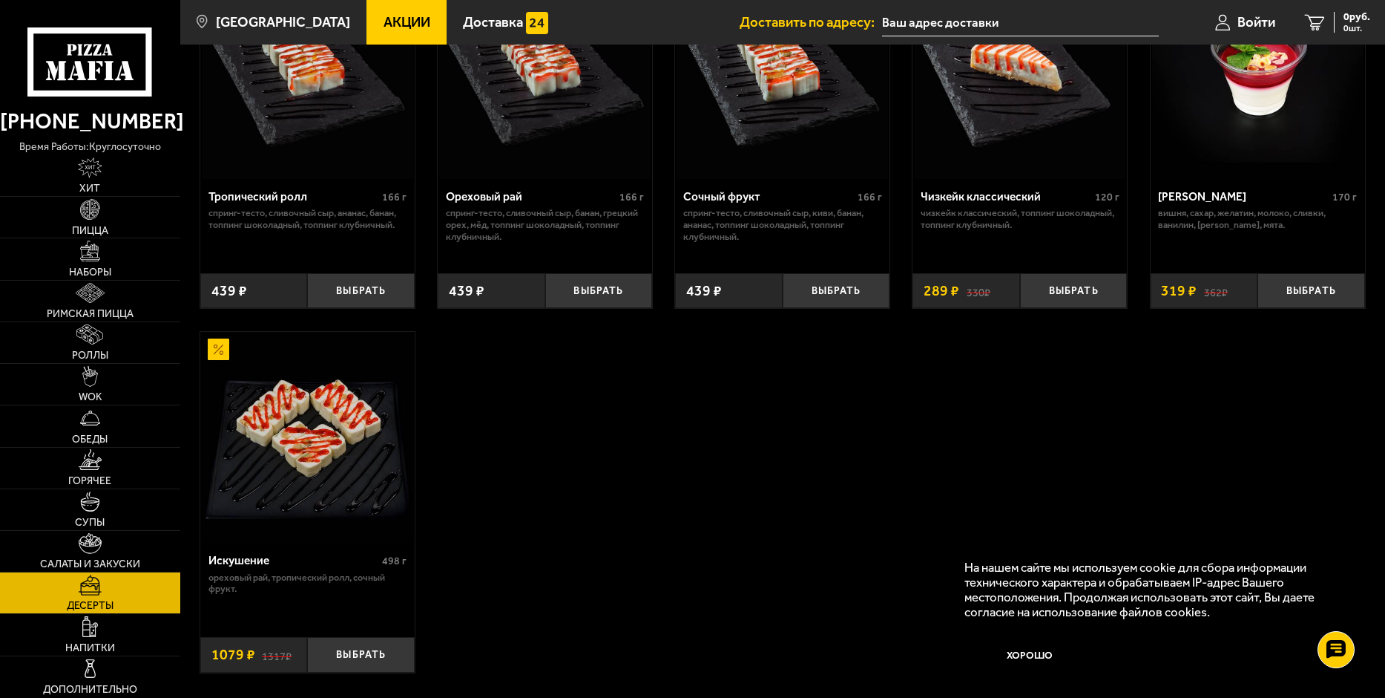
scroll to position [655, 0]
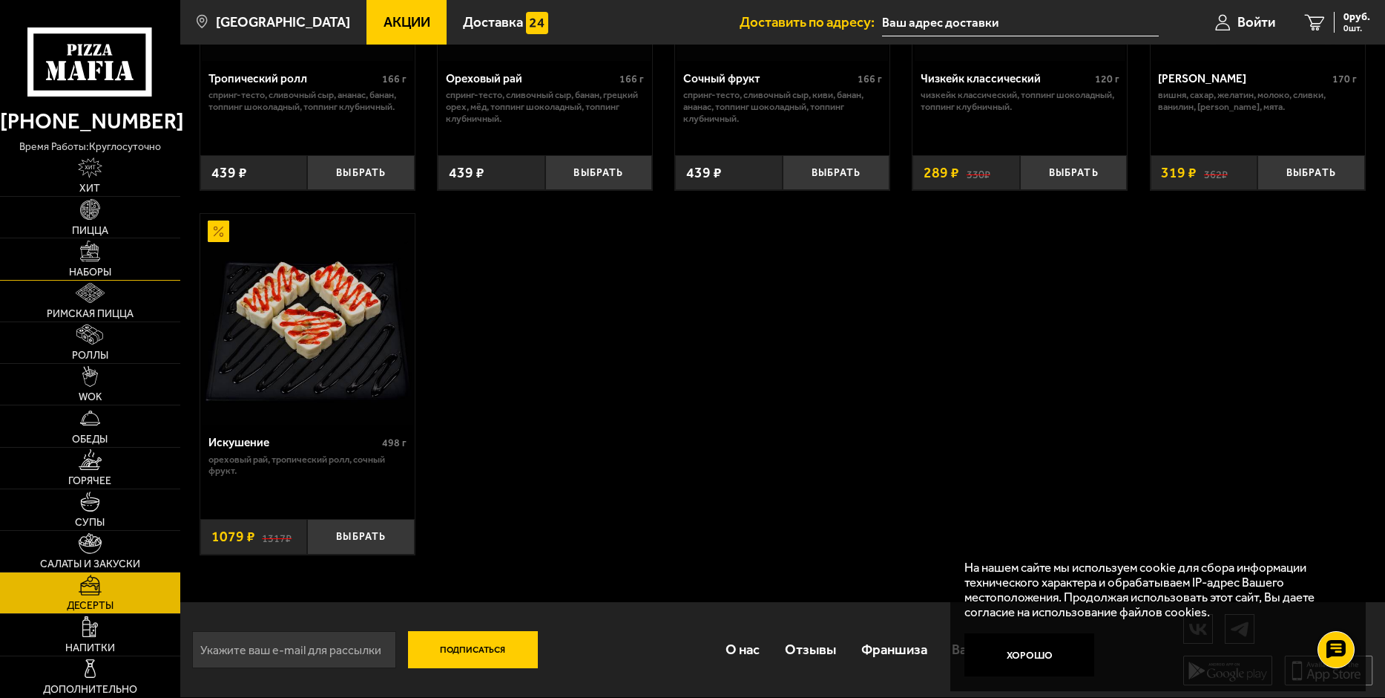
click at [92, 271] on span "Наборы" at bounding box center [90, 272] width 42 height 10
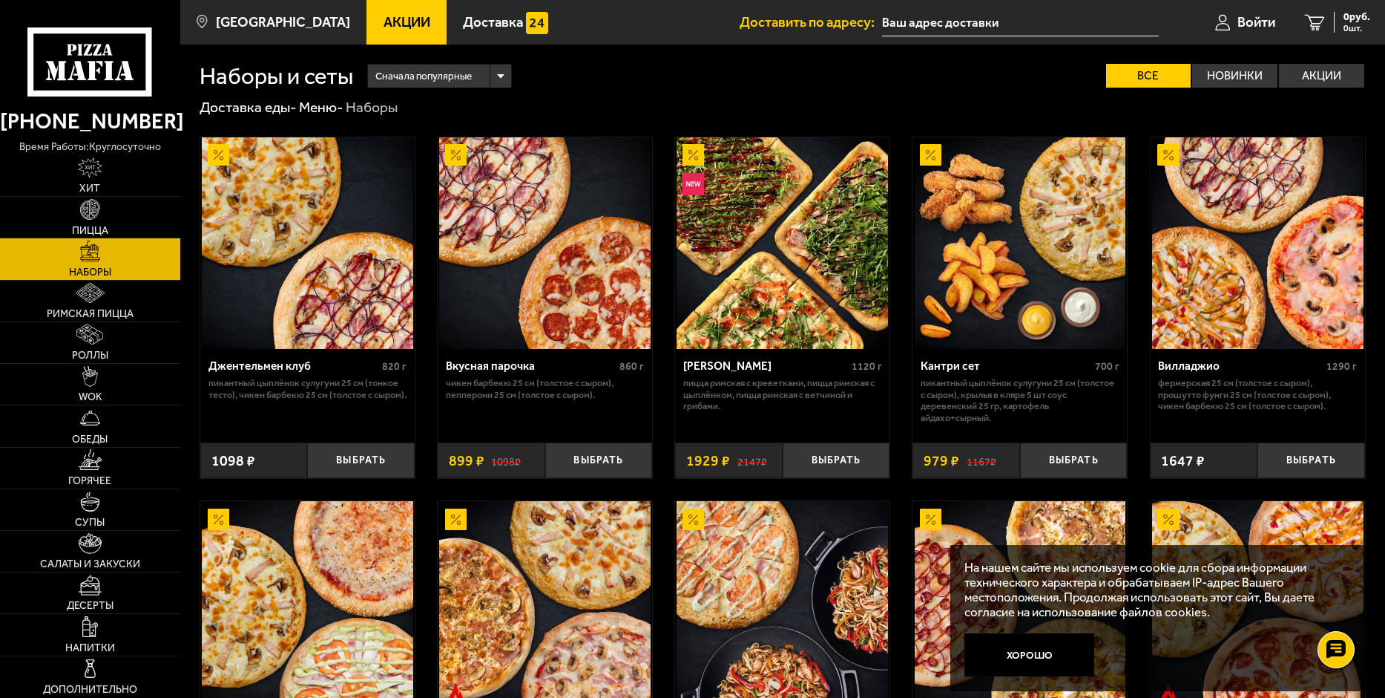
click at [764, 209] on img at bounding box center [782, 242] width 211 height 211
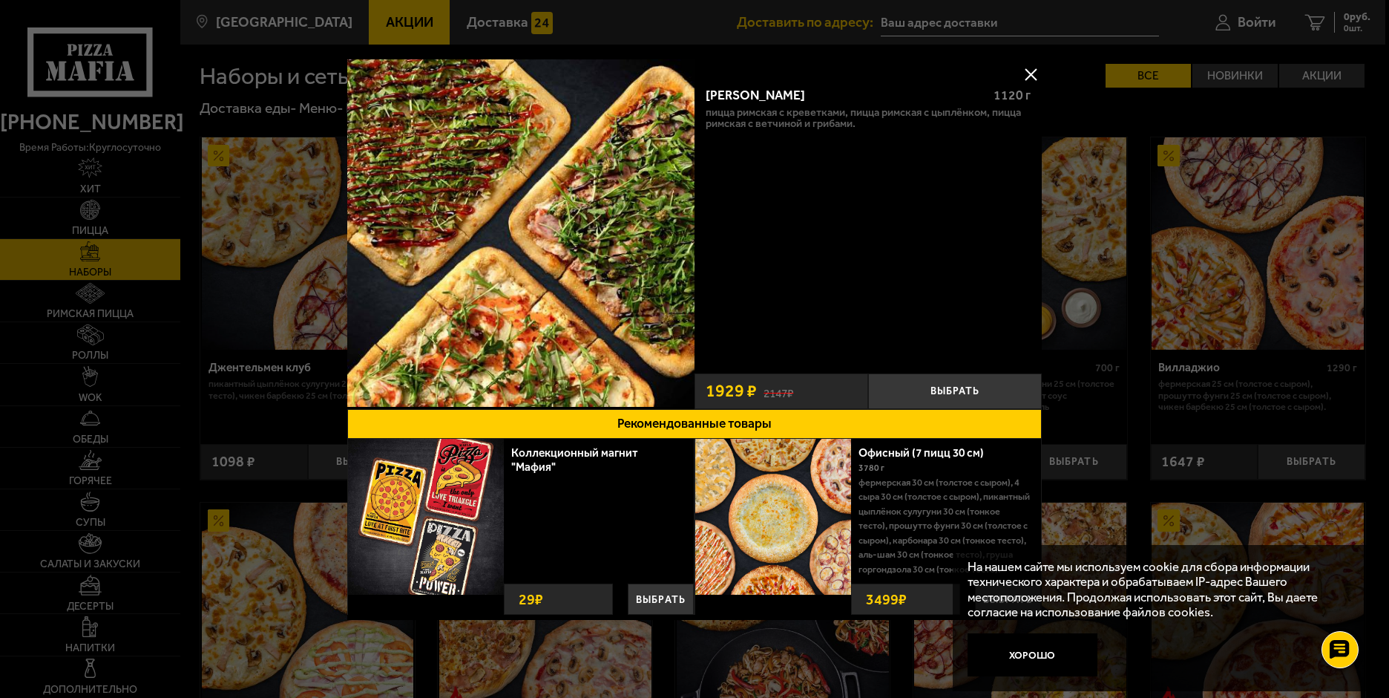
click at [571, 192] on img at bounding box center [520, 232] width 347 height 347
click at [786, 511] on img at bounding box center [773, 517] width 156 height 156
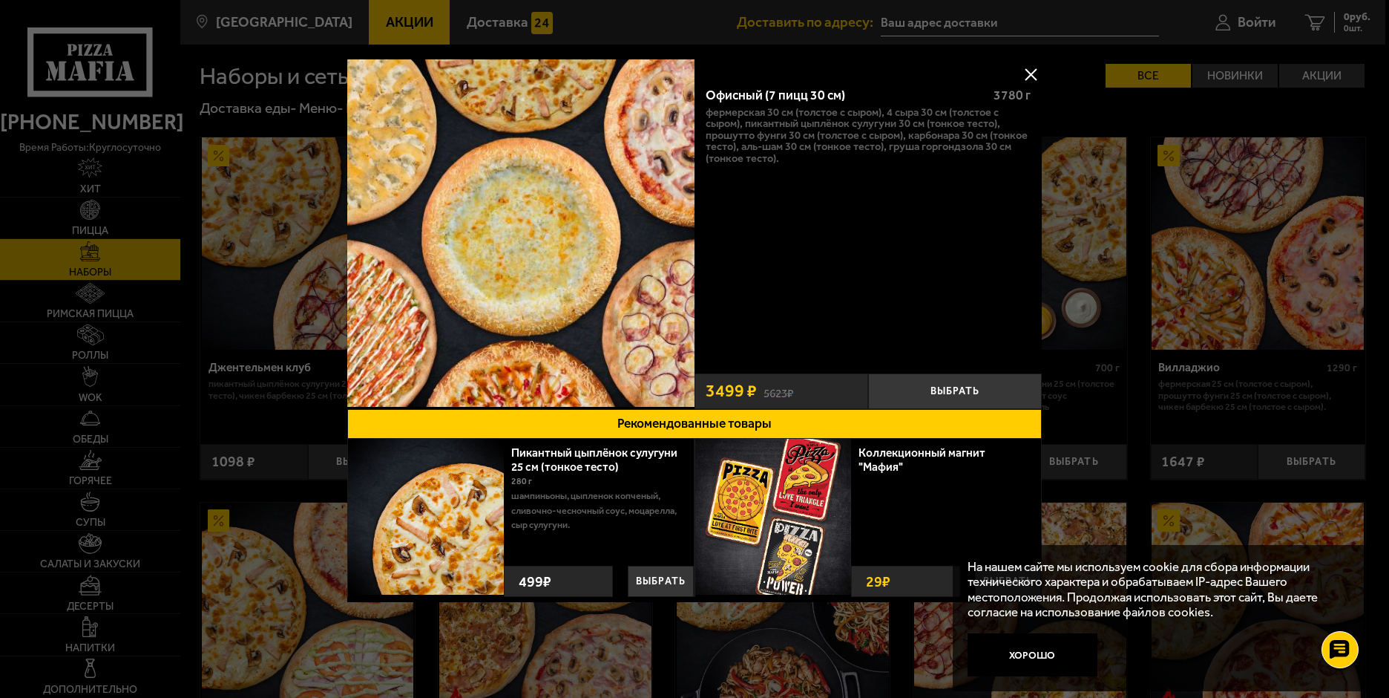
click at [1027, 71] on button at bounding box center [1031, 74] width 22 height 22
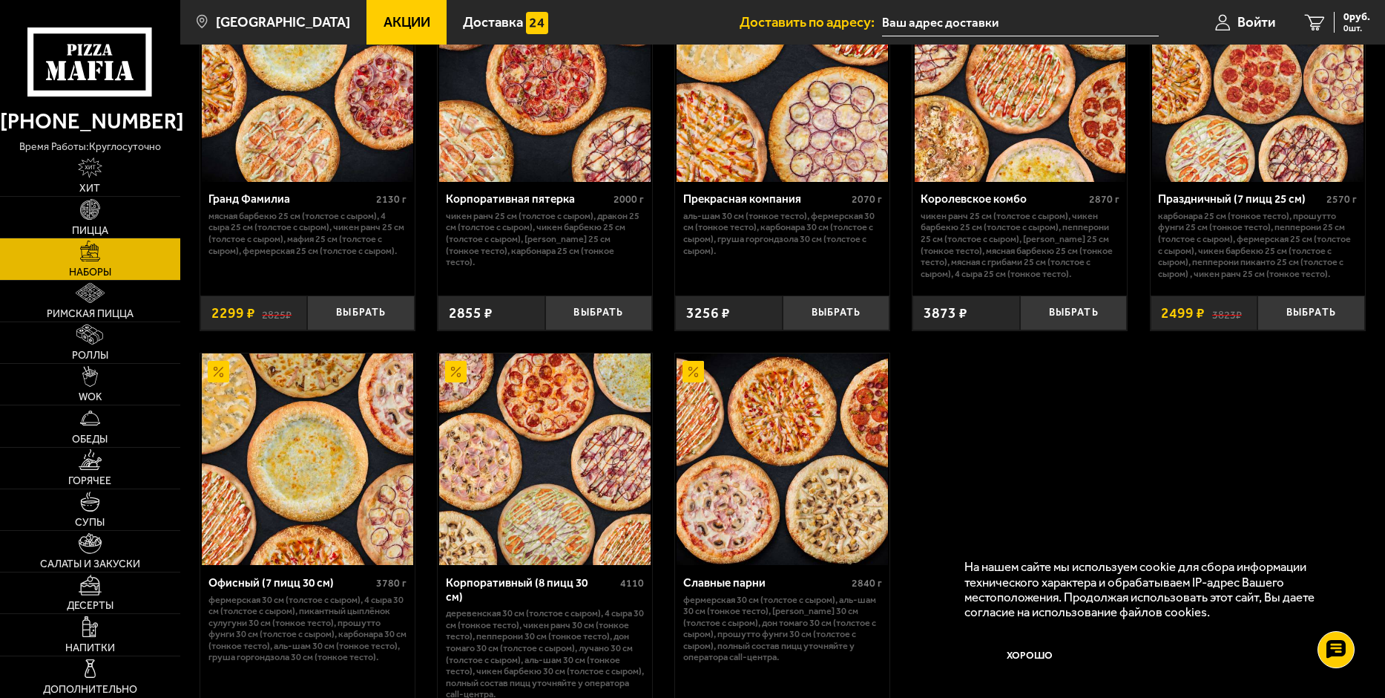
scroll to position [2218, 0]
